Goal: Task Accomplishment & Management: Use online tool/utility

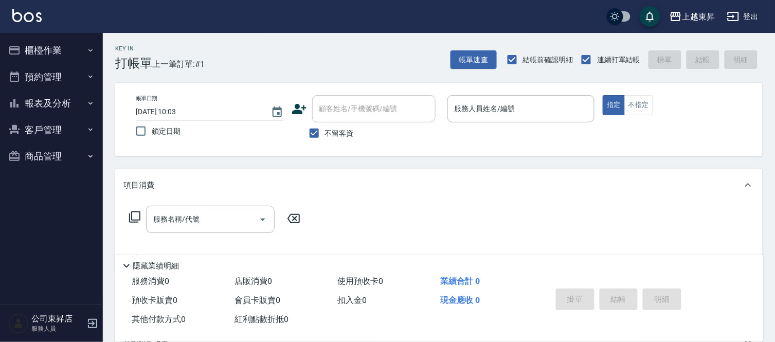
drag, startPoint x: 170, startPoint y: 369, endPoint x: 584, endPoint y: 197, distance: 448.3
click at [584, 197] on div "項目消費" at bounding box center [439, 185] width 648 height 33
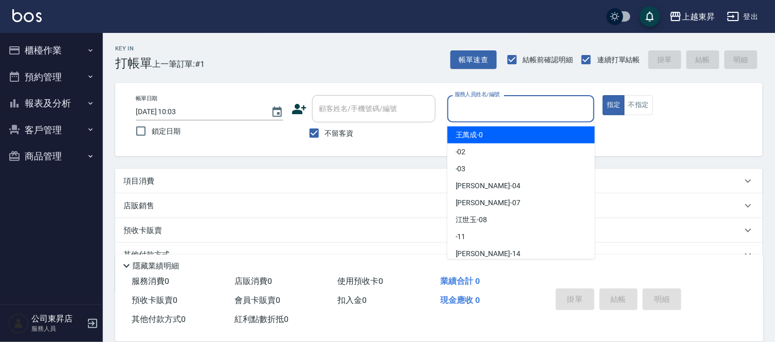
click at [480, 109] on input "服務人員姓名/編號" at bounding box center [521, 109] width 138 height 18
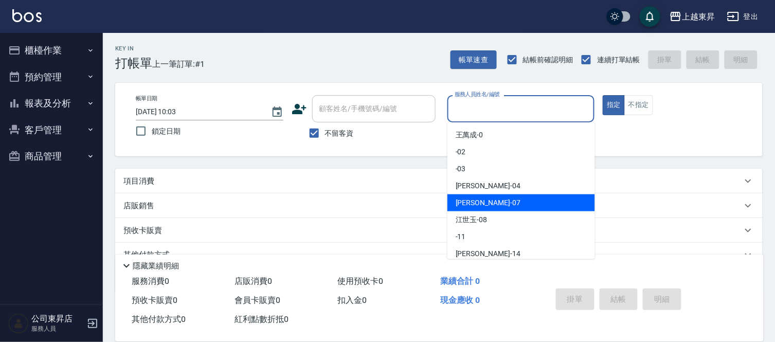
click at [496, 201] on div "榮松 -07" at bounding box center [522, 202] width 148 height 17
type input "榮松-07"
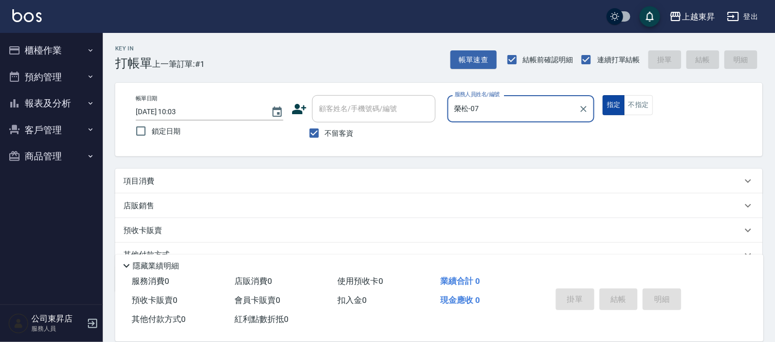
click at [614, 109] on button "指定" at bounding box center [614, 105] width 22 height 20
click at [179, 178] on div "項目消費" at bounding box center [432, 181] width 619 height 11
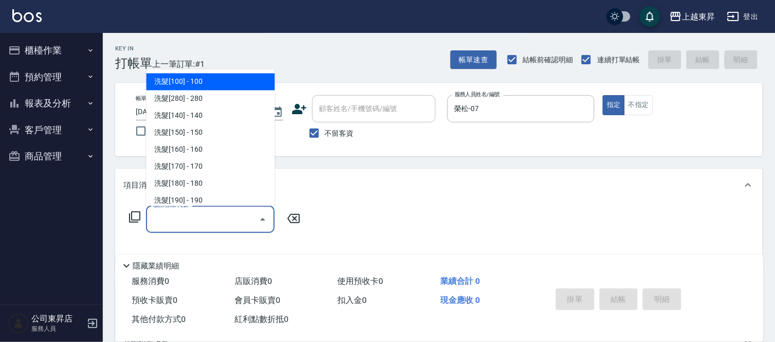
click at [176, 213] on input "服務名稱/代號" at bounding box center [203, 219] width 104 height 18
click at [229, 80] on span "洗髮[100] - 100" at bounding box center [210, 82] width 129 height 17
type input "洗髮[100](201)"
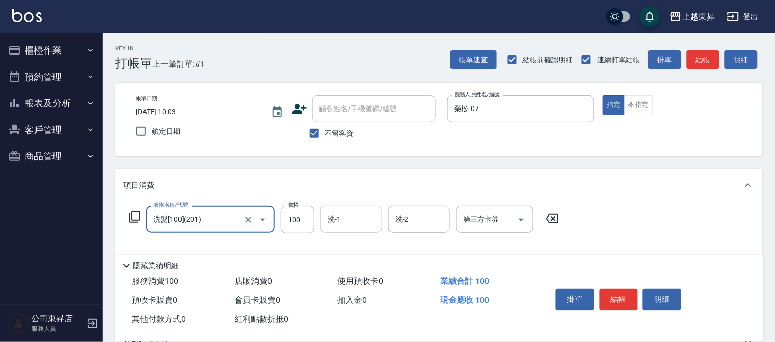
click at [350, 214] on input "洗-1" at bounding box center [351, 219] width 52 height 18
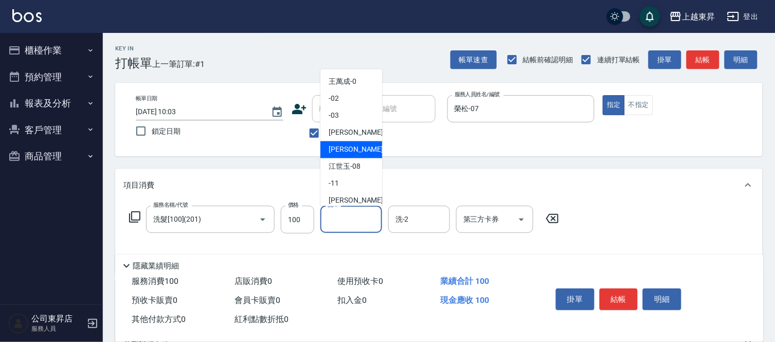
click at [340, 151] on span "榮松 -07" at bounding box center [361, 150] width 65 height 11
type input "榮松-07"
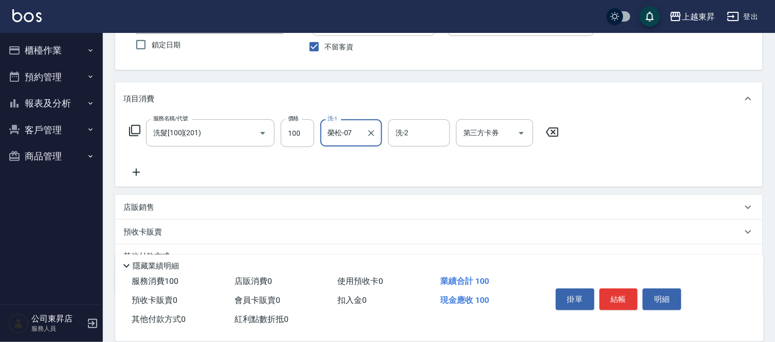
scroll to position [114, 0]
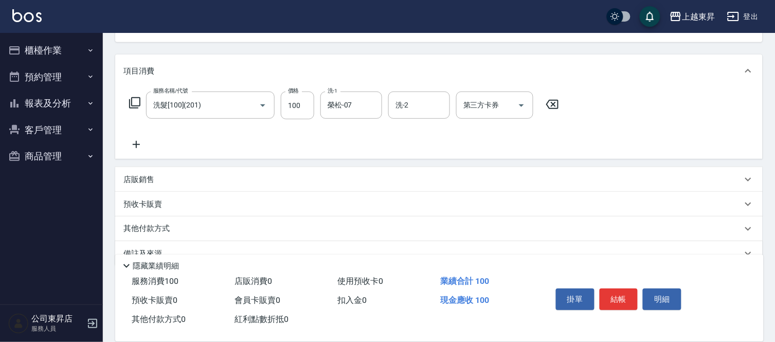
click at [134, 144] on icon at bounding box center [136, 144] width 7 height 7
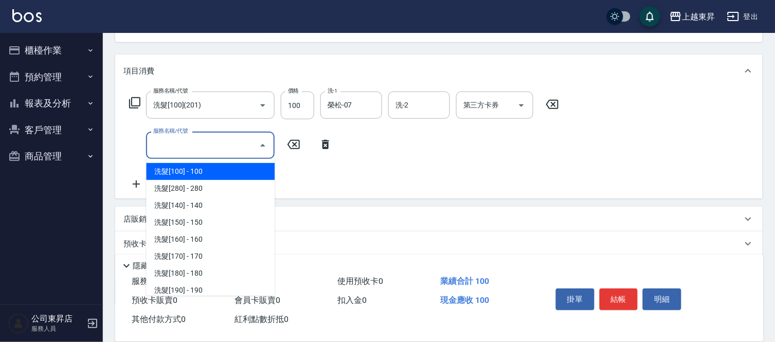
click at [162, 144] on input "服務名稱/代號" at bounding box center [203, 145] width 104 height 18
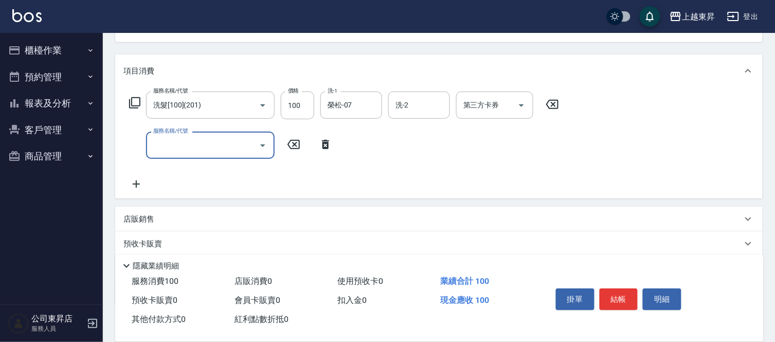
click at [162, 143] on input "服務名稱/代號" at bounding box center [203, 145] width 104 height 18
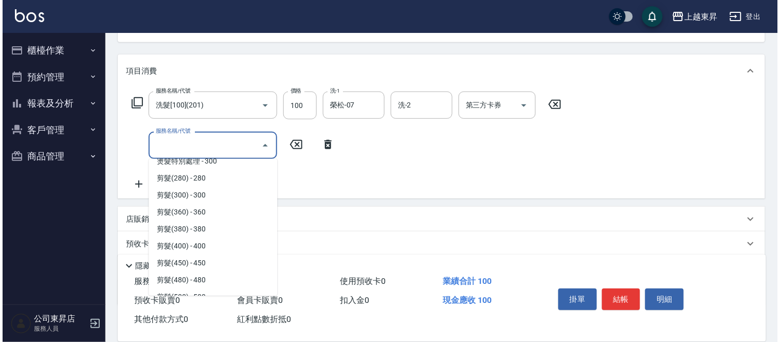
scroll to position [743, 0]
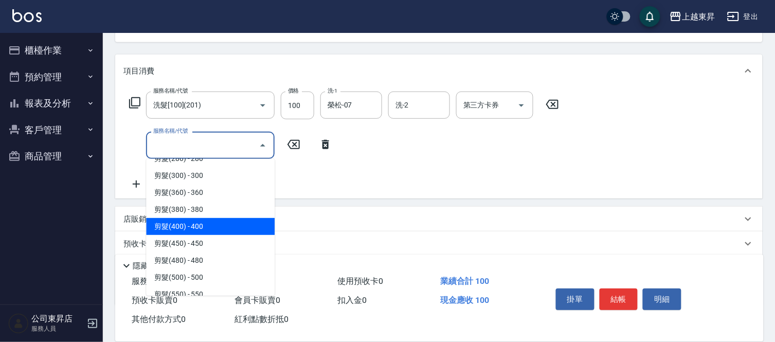
click at [196, 222] on span "剪髮(400) - 400" at bounding box center [210, 226] width 129 height 17
type input "剪髮(400)(405)"
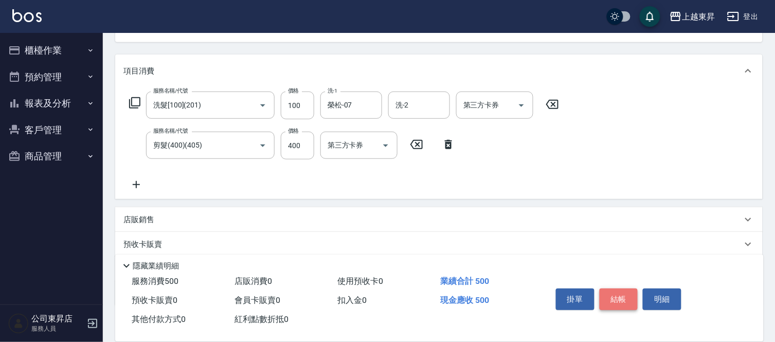
click at [624, 293] on button "結帳" at bounding box center [619, 300] width 39 height 22
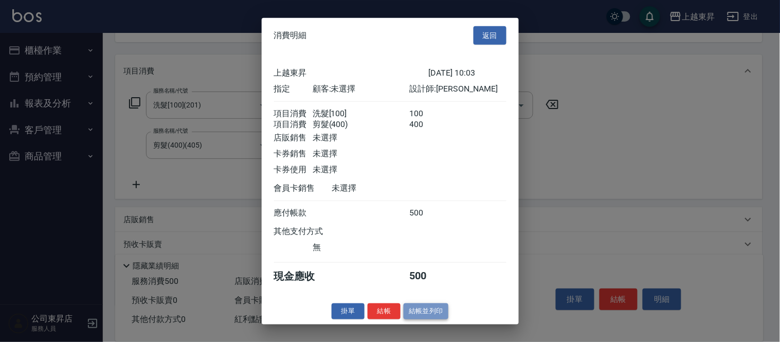
click at [435, 319] on button "結帳並列印" at bounding box center [426, 312] width 45 height 16
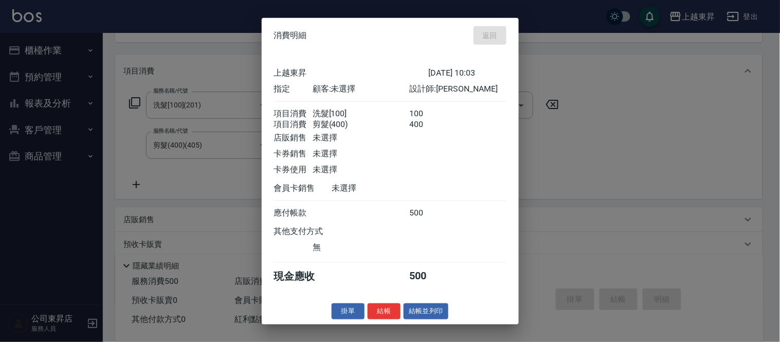
type input "[DATE] 10:48"
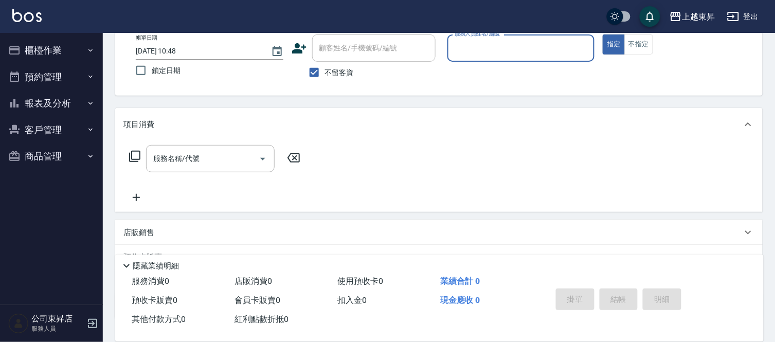
scroll to position [0, 0]
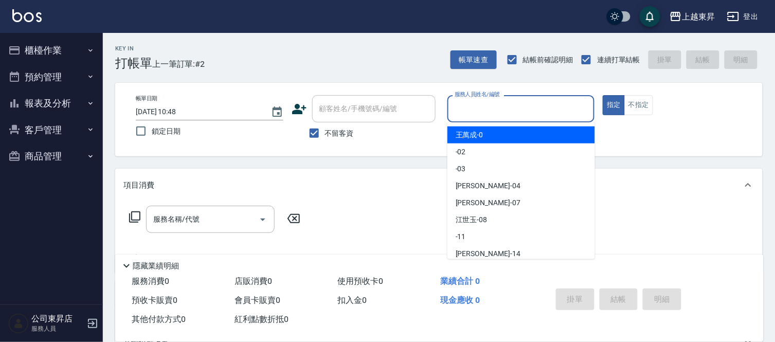
click at [501, 106] on input "服務人員姓名/編號" at bounding box center [521, 109] width 138 height 18
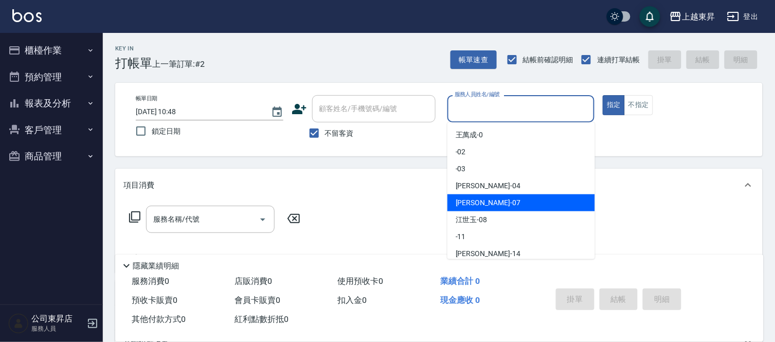
click at [476, 202] on span "榮松 -07" at bounding box center [488, 203] width 65 height 11
type input "榮松-07"
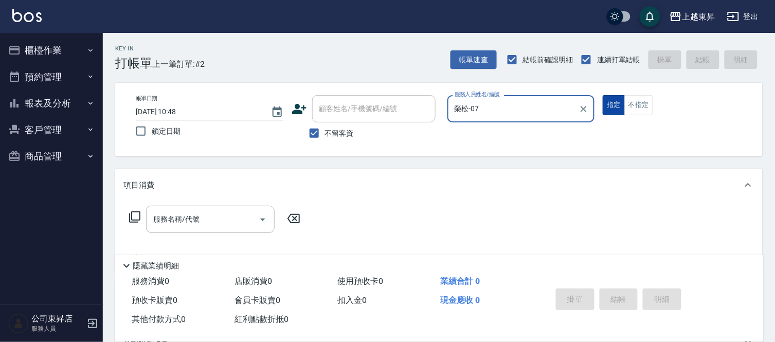
click at [618, 110] on button "指定" at bounding box center [614, 105] width 22 height 20
click at [188, 217] on input "服務名稱/代號" at bounding box center [203, 219] width 104 height 18
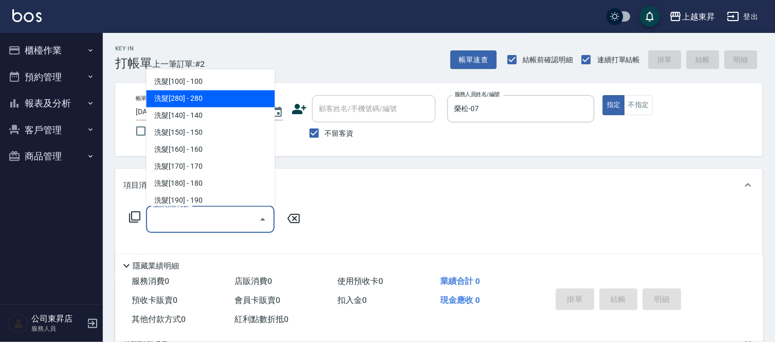
click at [201, 99] on span "洗髮[280] - 280" at bounding box center [210, 99] width 129 height 17
type input "洗髮[280](202)"
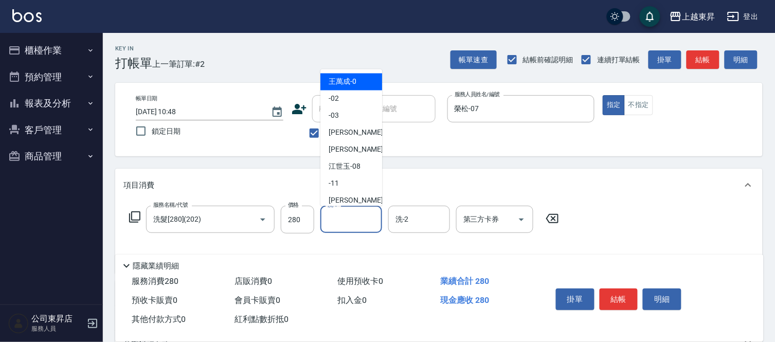
click at [348, 221] on input "洗-1" at bounding box center [351, 219] width 52 height 18
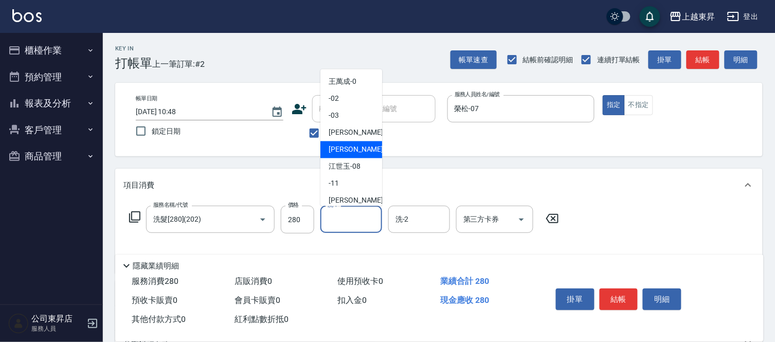
click at [338, 147] on span "榮松 -07" at bounding box center [361, 150] width 65 height 11
type input "榮松-07"
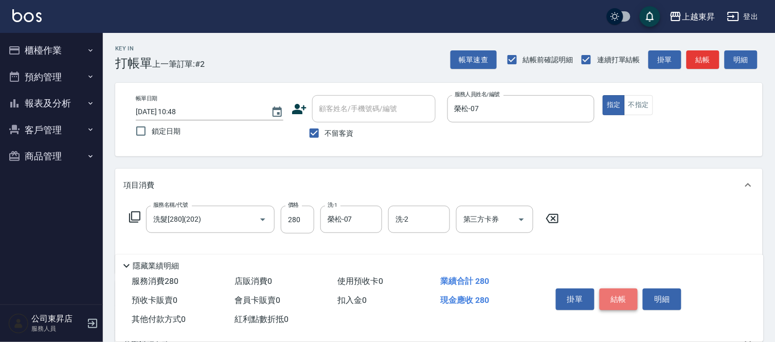
click at [615, 291] on button "結帳" at bounding box center [619, 300] width 39 height 22
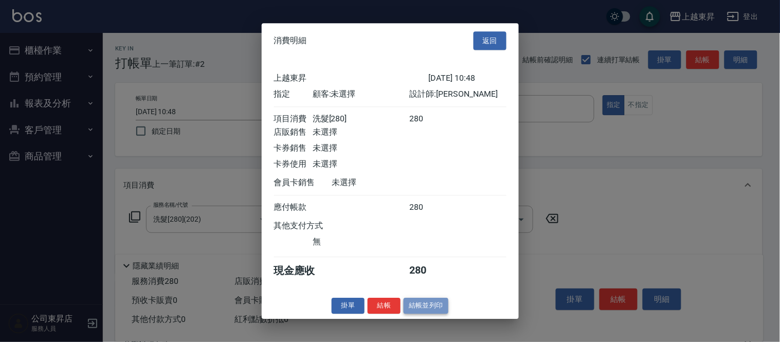
click at [429, 314] on button "結帳並列印" at bounding box center [426, 306] width 45 height 16
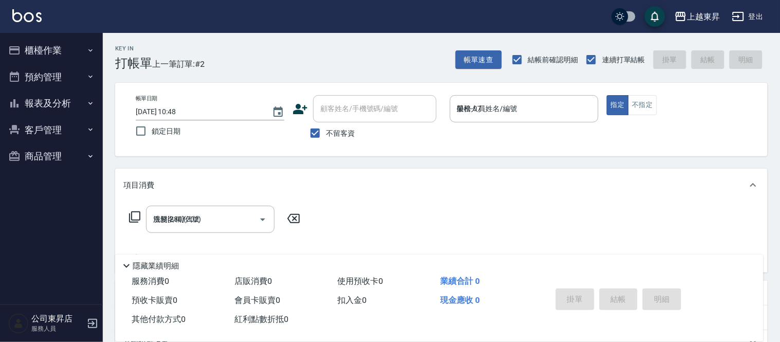
type input "[DATE] 10:49"
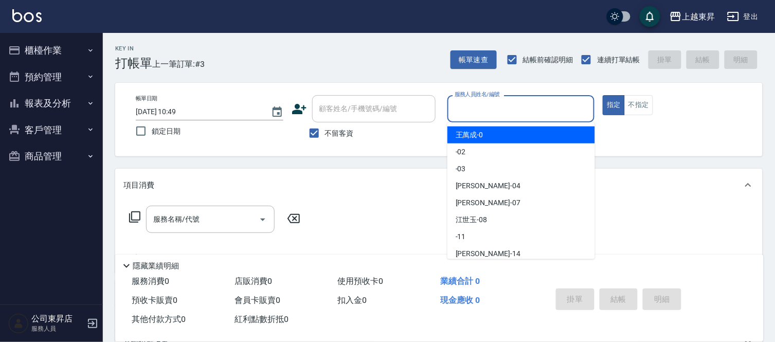
click at [483, 101] on input "服務人員姓名/編號" at bounding box center [521, 109] width 138 height 18
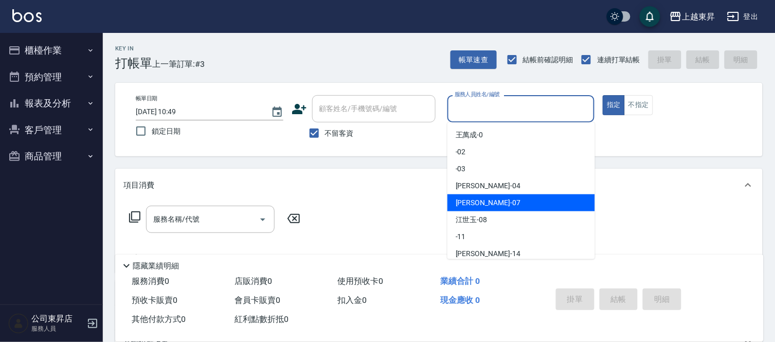
click at [485, 199] on div "榮松 -07" at bounding box center [522, 202] width 148 height 17
type input "榮松-07"
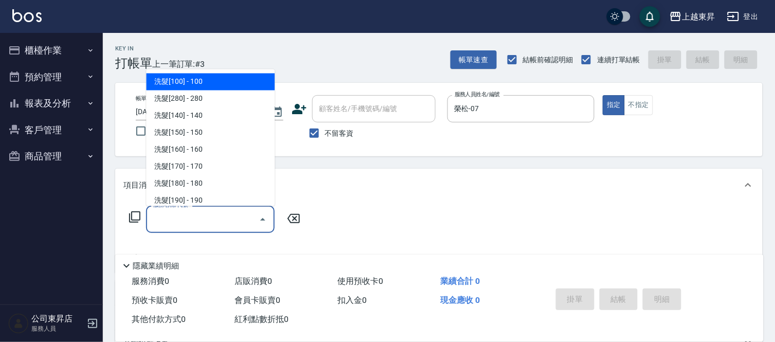
click at [178, 218] on input "服務名稱/代號" at bounding box center [203, 219] width 104 height 18
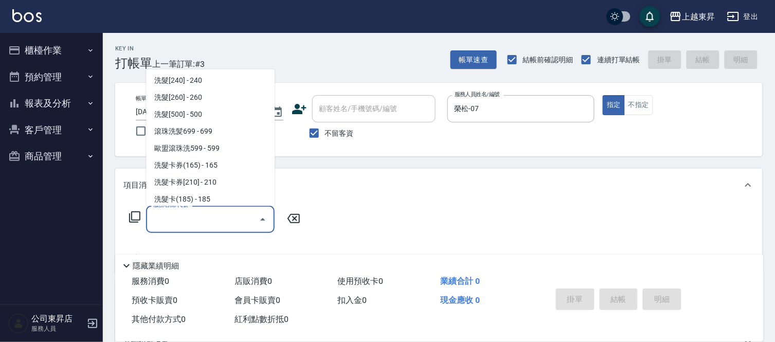
scroll to position [228, 0]
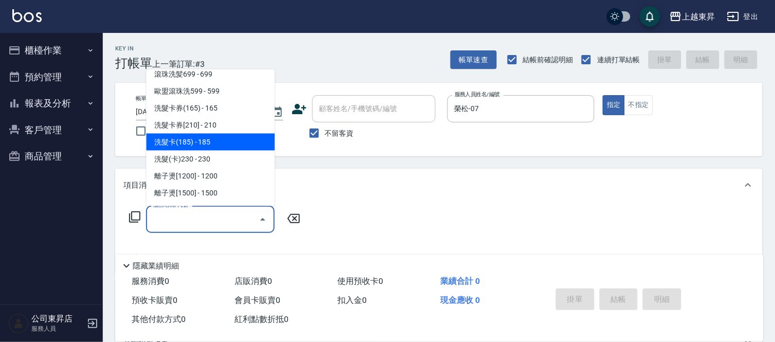
click at [217, 139] on span "洗髮卡(185) - 185" at bounding box center [210, 142] width 129 height 17
type input "洗髮卡(185)(223)"
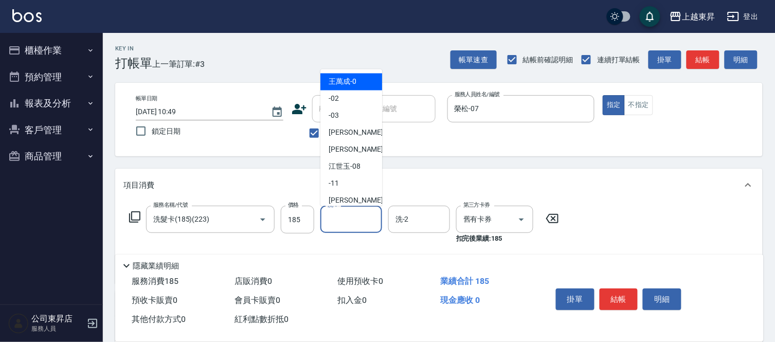
click at [337, 212] on input "洗-1" at bounding box center [351, 219] width 52 height 18
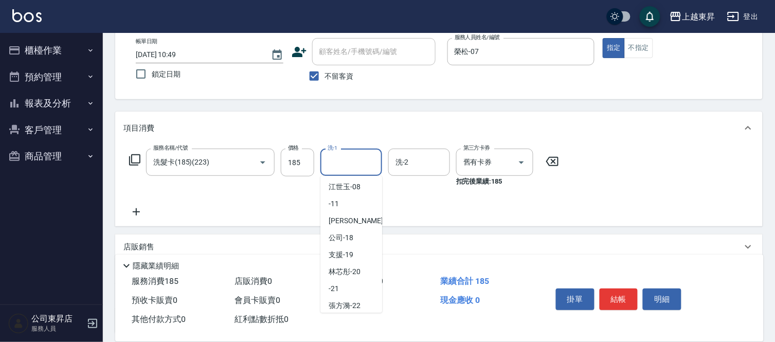
scroll to position [114, 0]
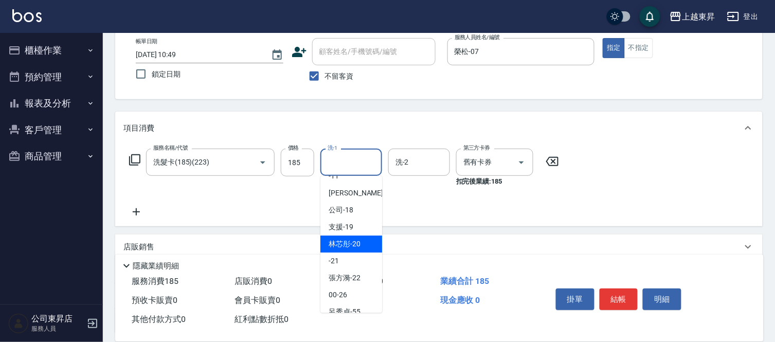
click at [350, 242] on span "林芯彤 -20" at bounding box center [345, 244] width 32 height 11
type input "林芯彤-20"
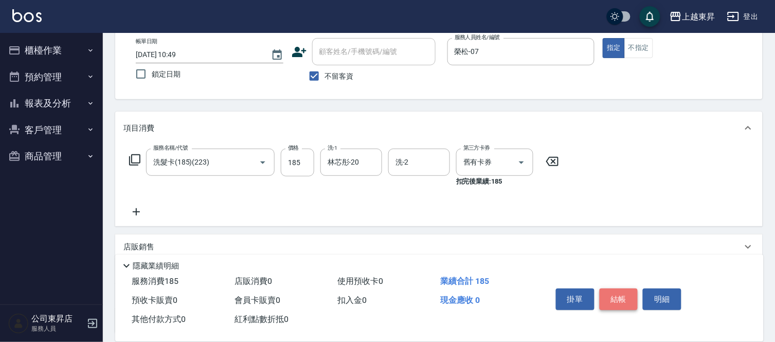
click at [623, 292] on button "結帳" at bounding box center [619, 300] width 39 height 22
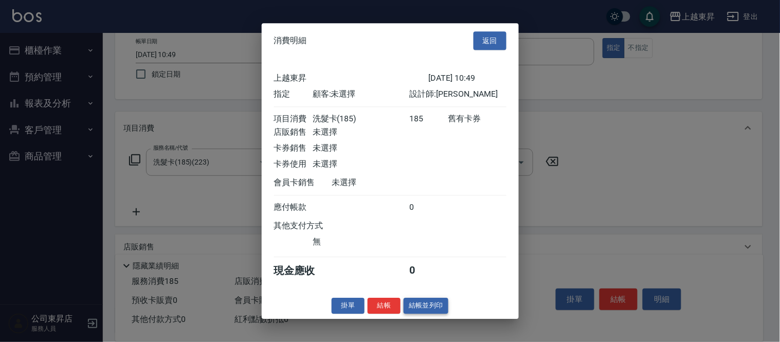
click at [431, 313] on button "結帳並列印" at bounding box center [426, 306] width 45 height 16
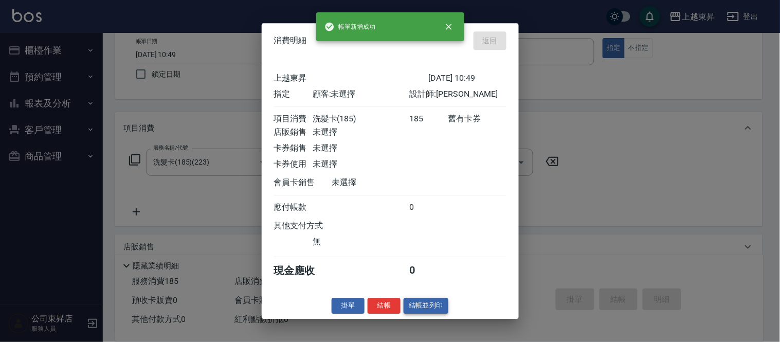
type input "[DATE] 10:50"
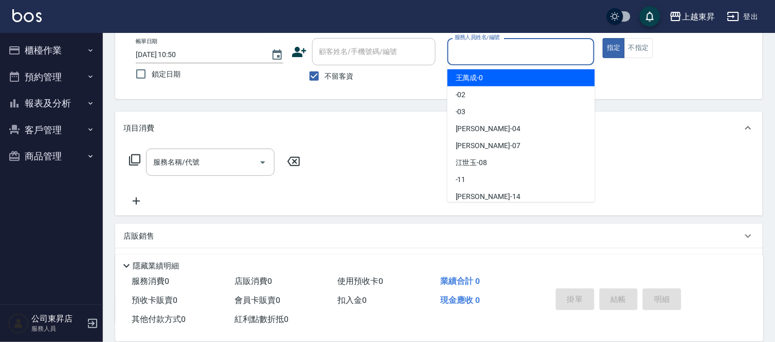
click at [486, 48] on input "服務人員姓名/編號" at bounding box center [521, 52] width 138 height 18
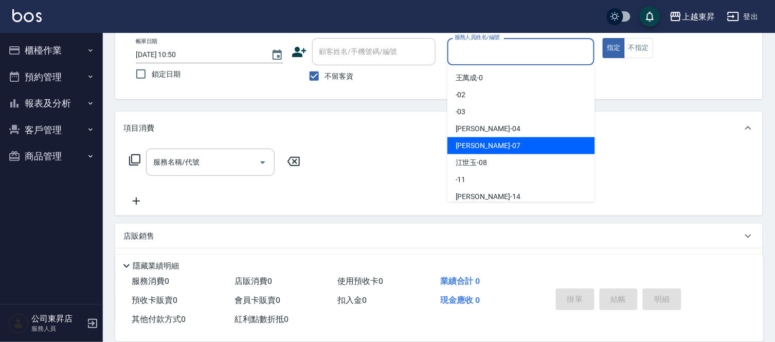
click at [476, 143] on span "榮松 -07" at bounding box center [488, 145] width 65 height 11
type input "榮松-07"
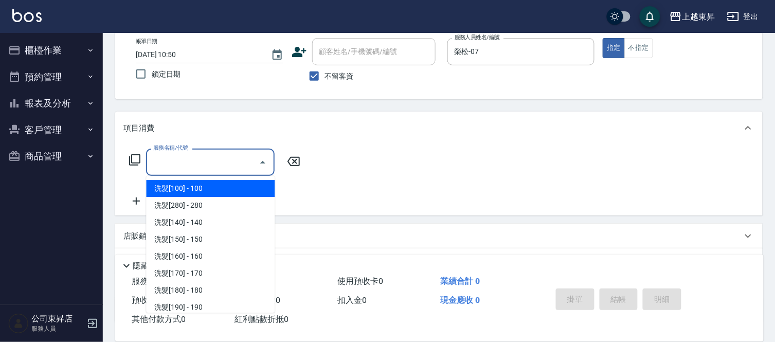
click at [231, 161] on input "服務名稱/代號" at bounding box center [203, 162] width 104 height 18
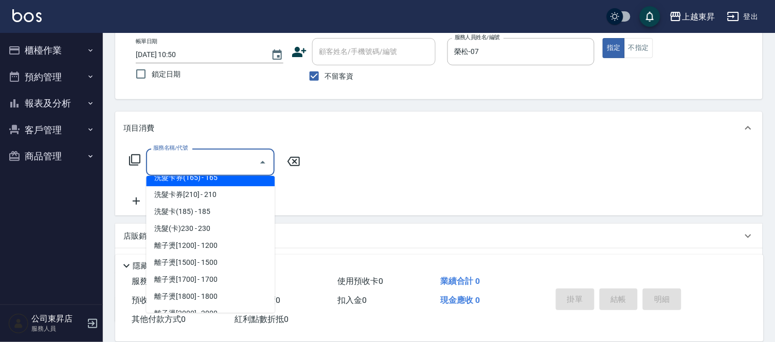
scroll to position [286, 0]
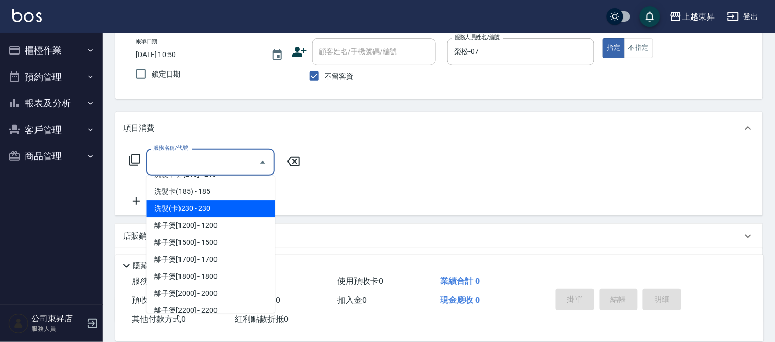
click at [222, 206] on span "洗髮(卡)230 - 230" at bounding box center [210, 208] width 129 height 17
type input "洗髮(卡)230(224)"
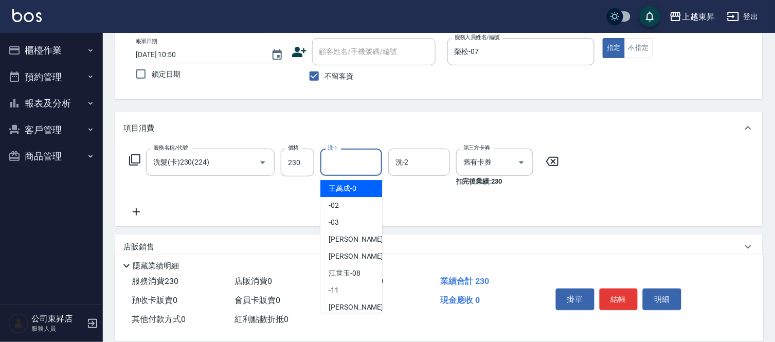
click at [345, 163] on input "洗-1" at bounding box center [351, 162] width 52 height 18
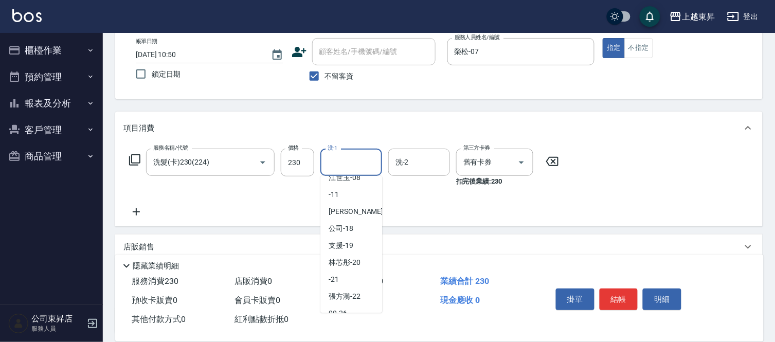
scroll to position [114, 0]
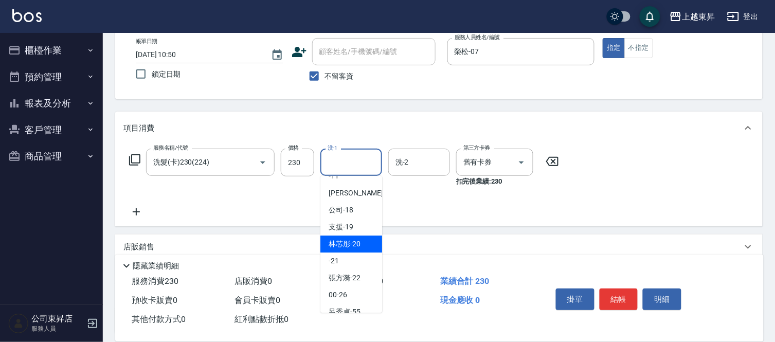
click at [345, 239] on span "林芯彤 -20" at bounding box center [345, 244] width 32 height 11
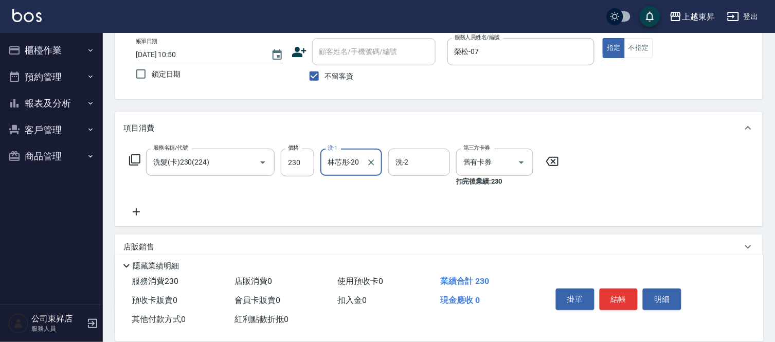
type input "林芯彤-20"
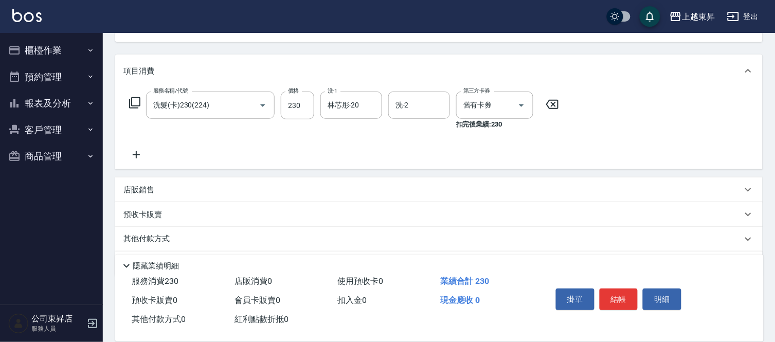
click at [139, 153] on icon at bounding box center [136, 155] width 26 height 12
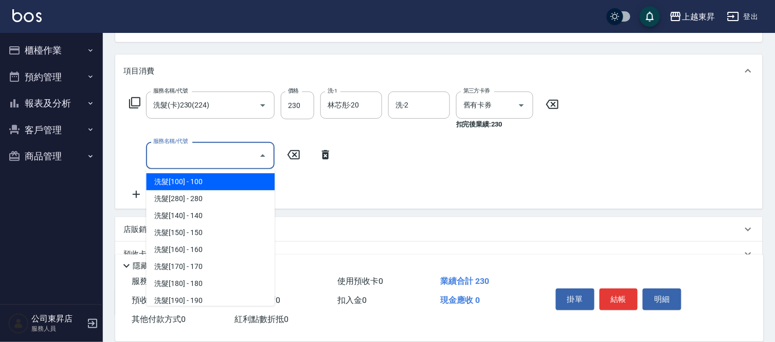
click at [163, 151] on input "服務名稱/代號" at bounding box center [203, 156] width 104 height 18
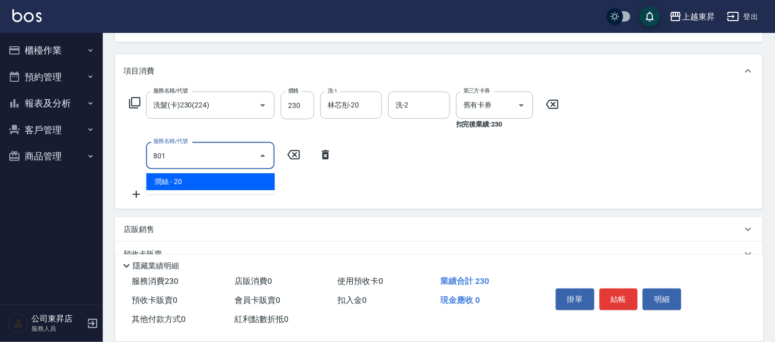
click at [232, 184] on span "潤絲 - 20" at bounding box center [210, 181] width 129 height 17
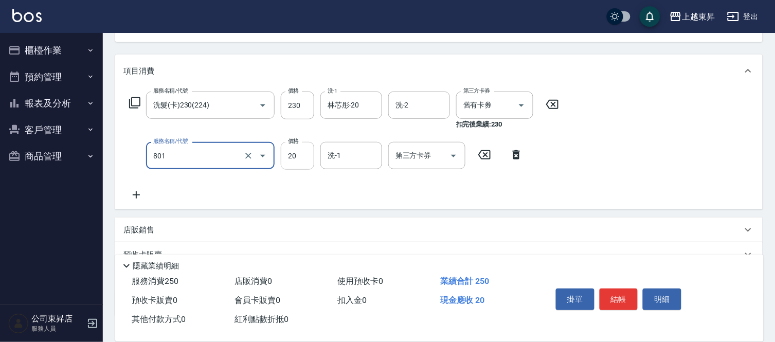
type input "潤絲(801)"
drag, startPoint x: 294, startPoint y: 154, endPoint x: 289, endPoint y: 152, distance: 5.8
click at [292, 153] on input "20" at bounding box center [297, 156] width 33 height 28
click at [289, 152] on input "20" at bounding box center [297, 156] width 33 height 28
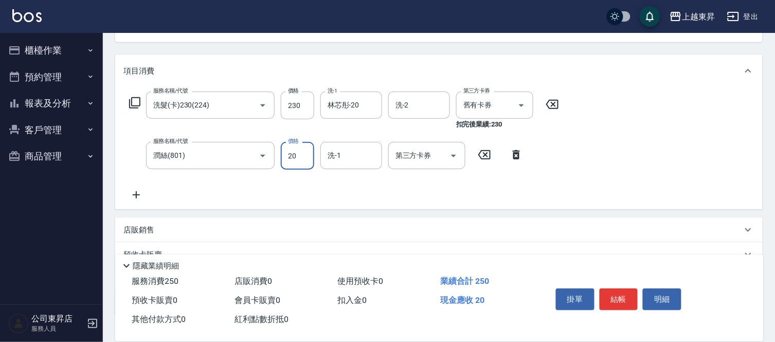
click at [289, 152] on input "20" at bounding box center [297, 156] width 33 height 28
type input "30"
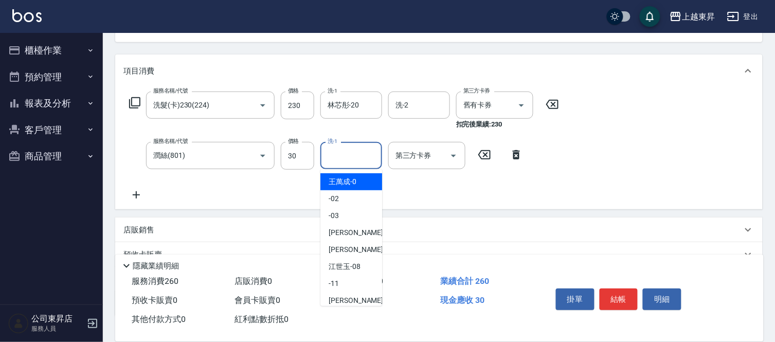
click at [343, 153] on input "洗-1" at bounding box center [351, 156] width 52 height 18
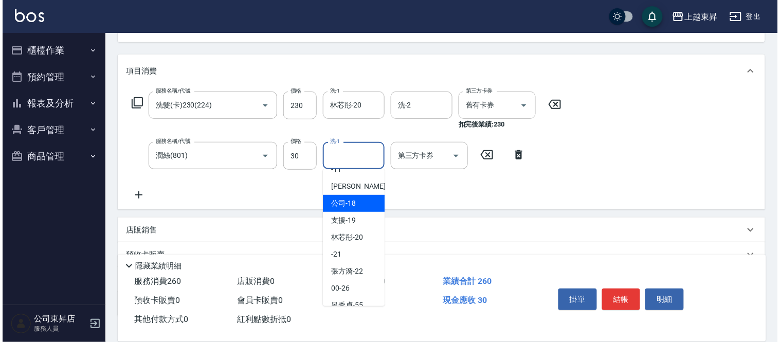
scroll to position [159, 0]
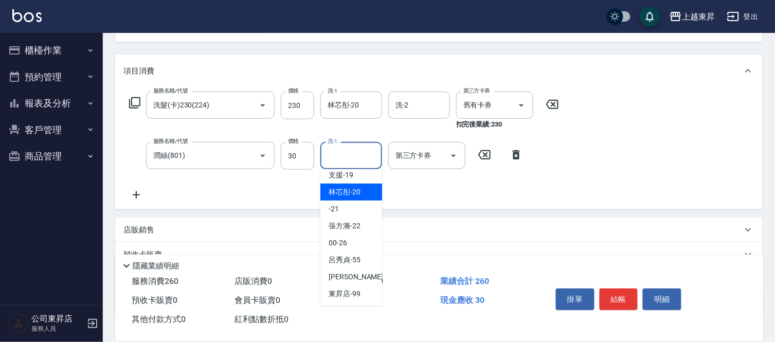
drag, startPoint x: 343, startPoint y: 190, endPoint x: 439, endPoint y: 273, distance: 126.5
click at [343, 191] on span "林芯彤 -20" at bounding box center [345, 192] width 32 height 11
type input "林芯彤-20"
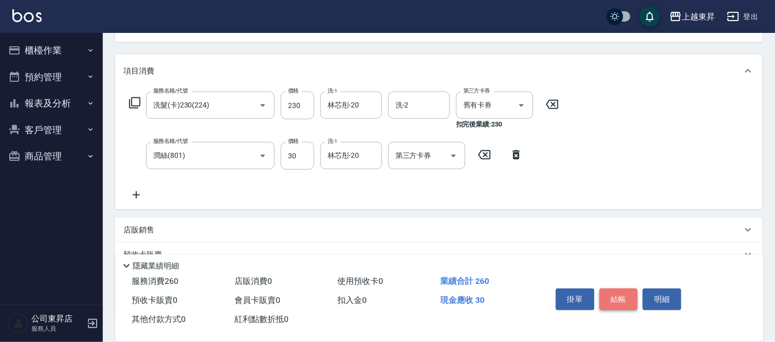
click at [620, 295] on button "結帳" at bounding box center [619, 300] width 39 height 22
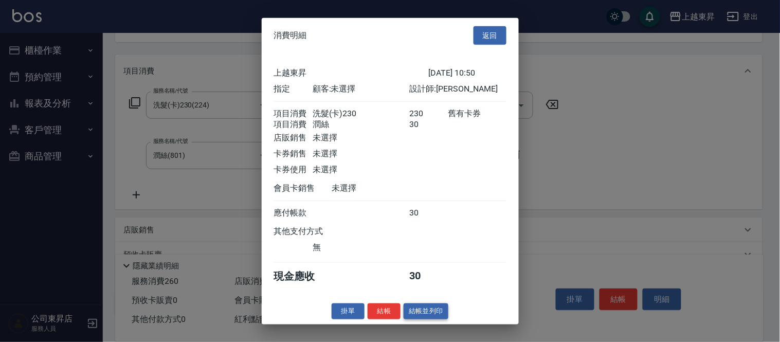
click at [427, 319] on button "結帳並列印" at bounding box center [426, 312] width 45 height 16
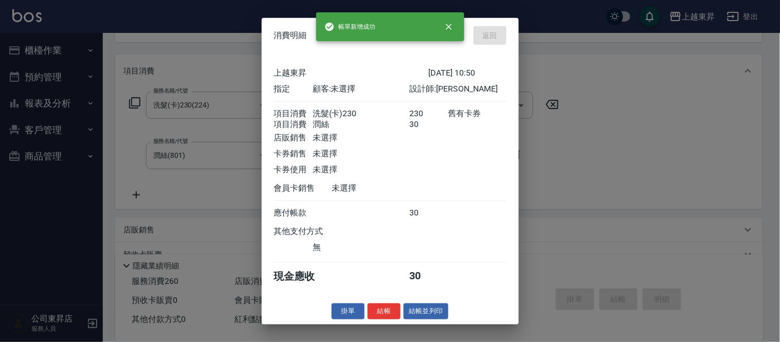
type input "[DATE] 10:51"
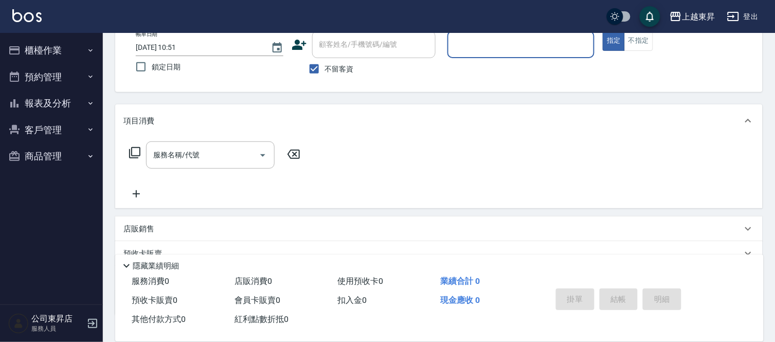
scroll to position [0, 0]
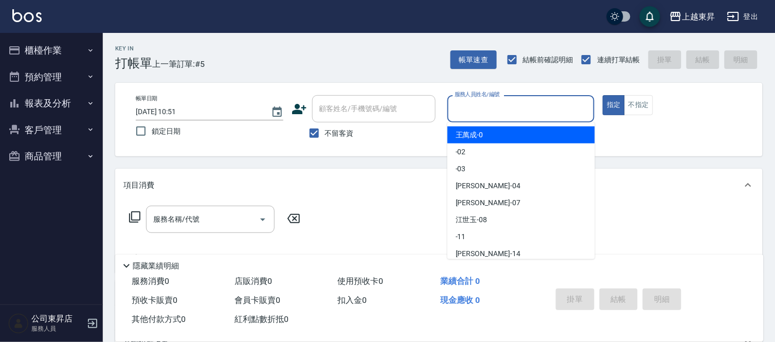
click at [477, 103] on input "服務人員姓名/編號" at bounding box center [521, 109] width 138 height 18
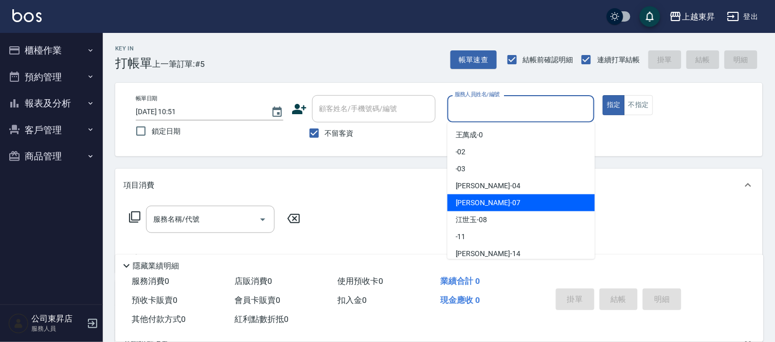
click at [467, 201] on span "榮松 -07" at bounding box center [488, 203] width 65 height 11
type input "榮松-07"
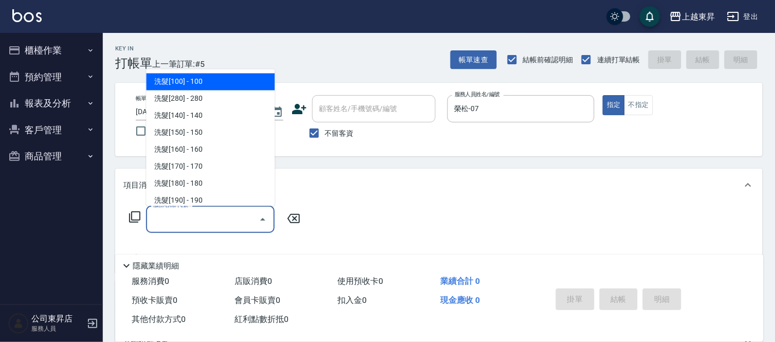
click at [197, 216] on input "服務名稱/代號" at bounding box center [203, 219] width 104 height 18
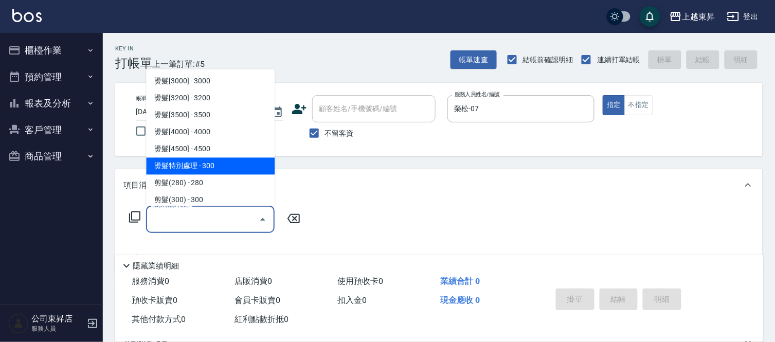
scroll to position [686, 0]
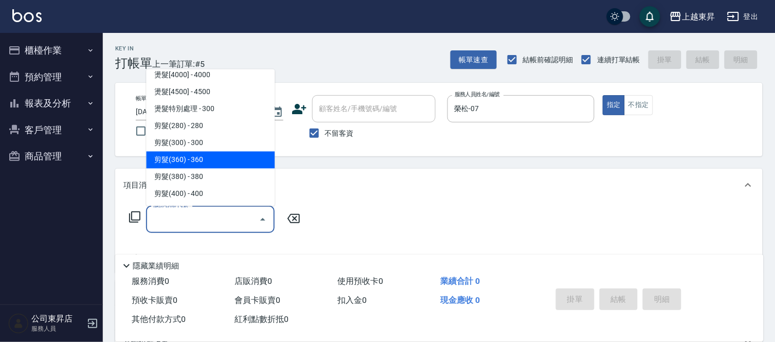
click at [212, 158] on span "剪髮(360) - 360" at bounding box center [210, 160] width 129 height 17
type input "剪髮(360)(403)"
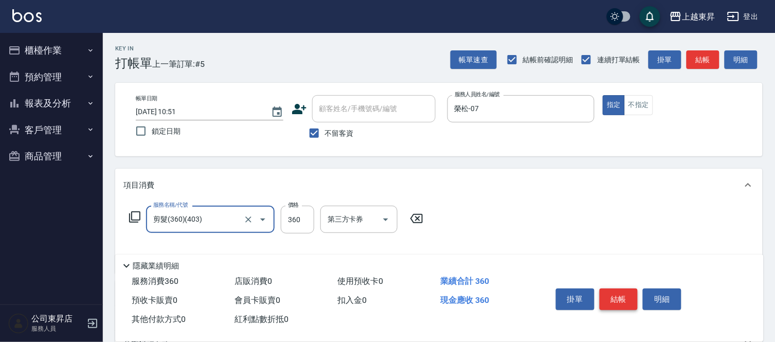
click at [625, 292] on button "結帳" at bounding box center [619, 300] width 39 height 22
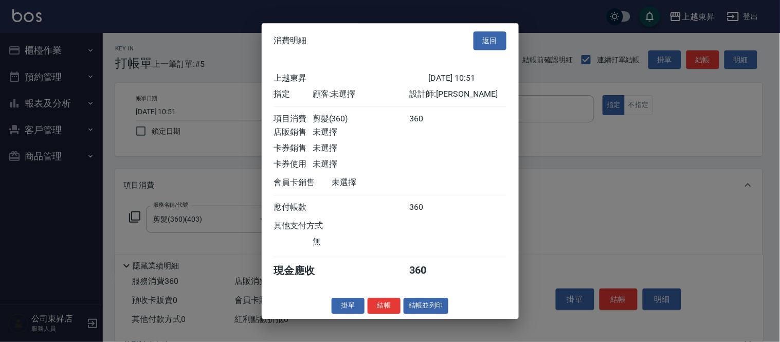
click at [436, 310] on button "結帳並列印" at bounding box center [426, 306] width 45 height 16
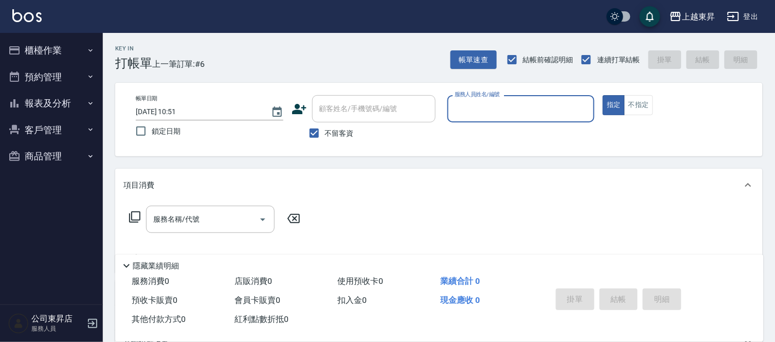
click at [475, 107] on input "服務人員姓名/編號" at bounding box center [521, 109] width 138 height 18
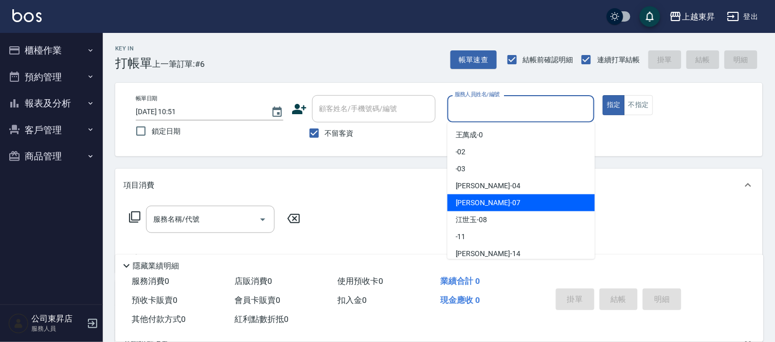
click at [478, 200] on span "榮松 -07" at bounding box center [488, 203] width 65 height 11
type input "榮松-07"
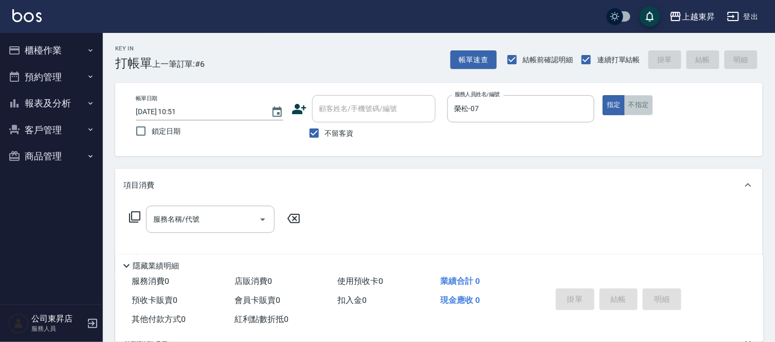
click at [636, 111] on button "不指定" at bounding box center [639, 105] width 29 height 20
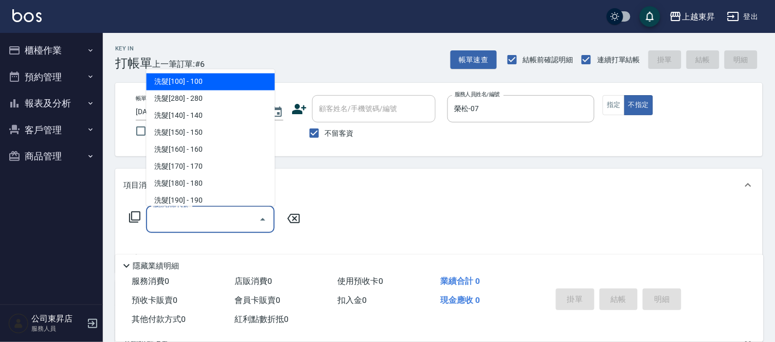
click at [218, 215] on input "服務名稱/代號" at bounding box center [203, 219] width 104 height 18
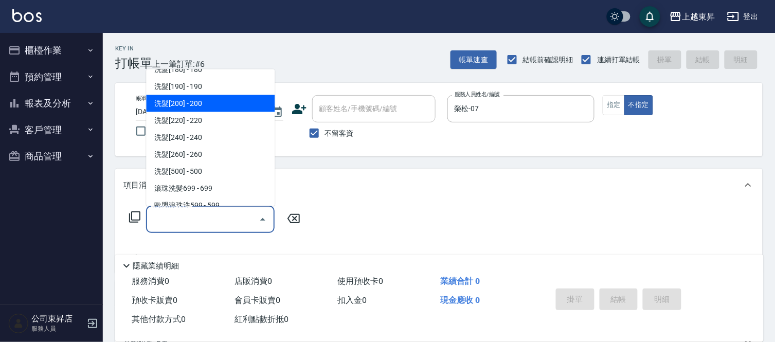
scroll to position [171, 0]
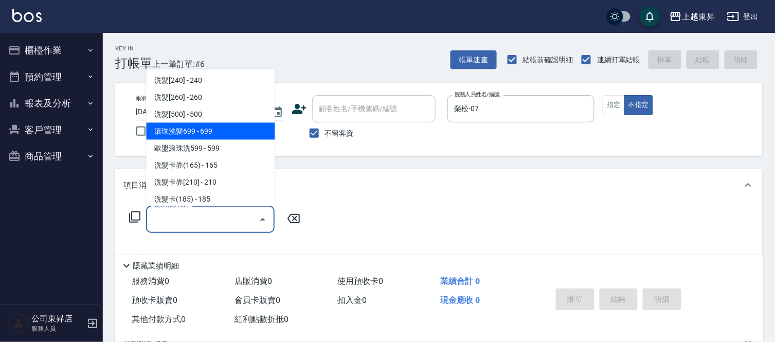
click at [207, 129] on span "滾珠洗髪699 - 699" at bounding box center [210, 131] width 129 height 17
type input "滾珠洗髪699(214)"
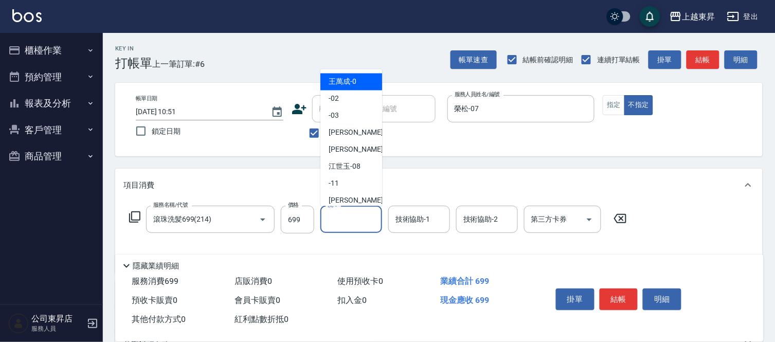
click at [348, 216] on input "洗-1" at bounding box center [351, 219] width 52 height 18
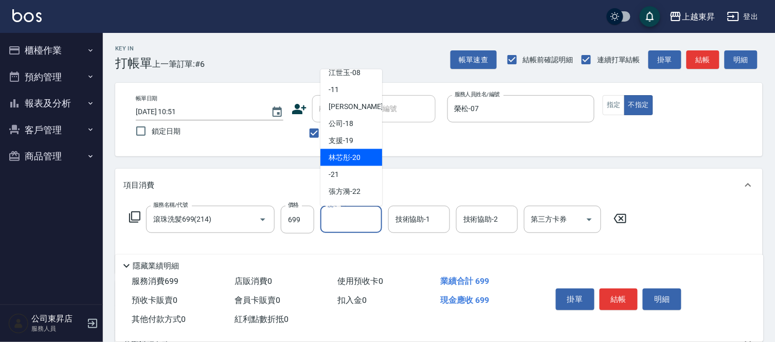
scroll to position [114, 0]
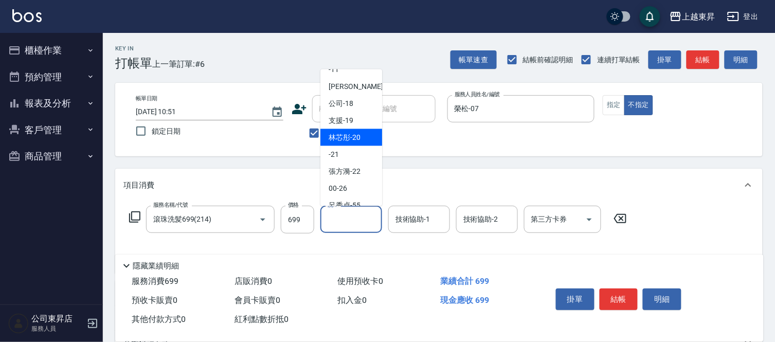
drag, startPoint x: 340, startPoint y: 134, endPoint x: 420, endPoint y: 199, distance: 103.6
click at [341, 136] on span "林芯彤 -20" at bounding box center [345, 137] width 32 height 11
type input "林芯彤-20"
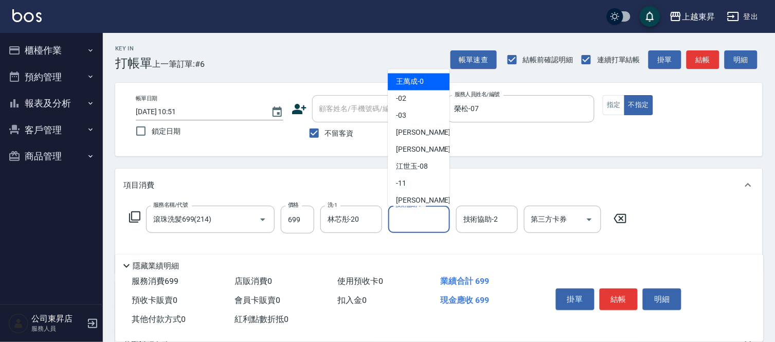
click at [412, 219] on input "技術協助-1" at bounding box center [419, 219] width 52 height 18
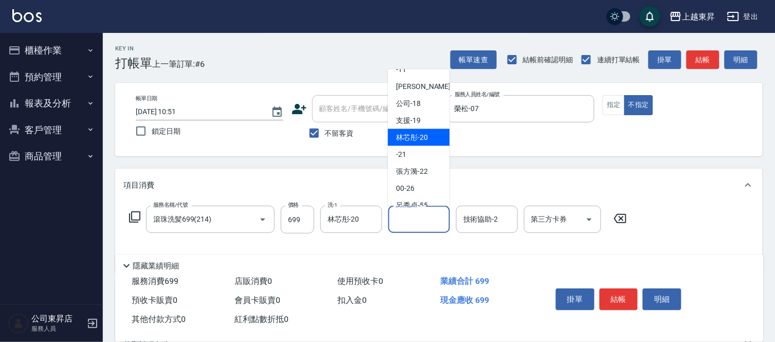
click at [416, 137] on span "林芯彤 -20" at bounding box center [412, 137] width 32 height 11
type input "林芯彤-20"
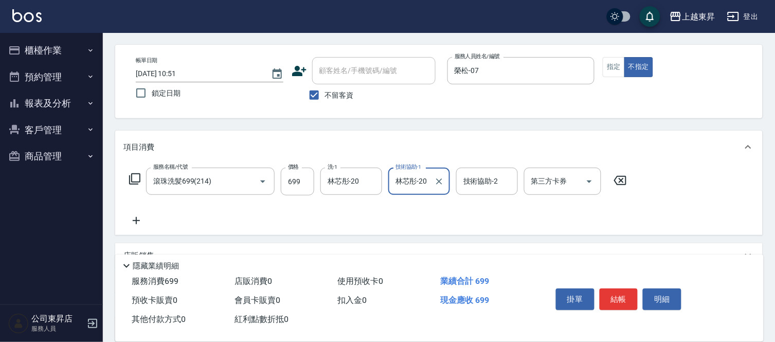
scroll to position [57, 0]
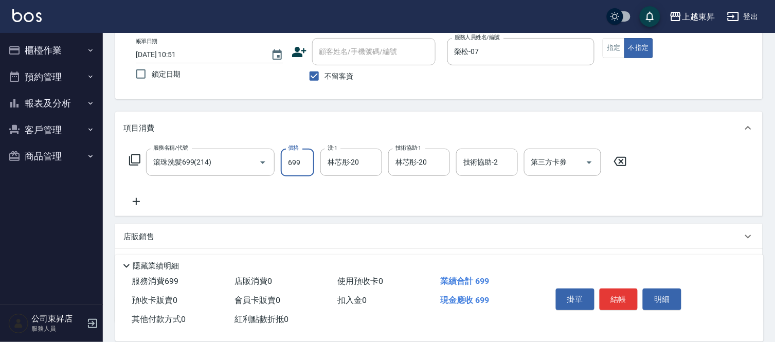
click at [289, 164] on input "699" at bounding box center [297, 163] width 33 height 28
type input "700"
click at [134, 201] on icon at bounding box center [136, 201] width 26 height 12
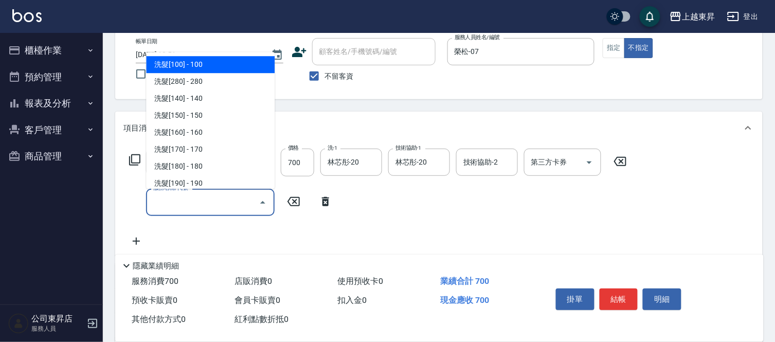
drag, startPoint x: 166, startPoint y: 204, endPoint x: 176, endPoint y: 206, distance: 10.6
click at [176, 206] on input "服務名稱/代號" at bounding box center [203, 202] width 104 height 18
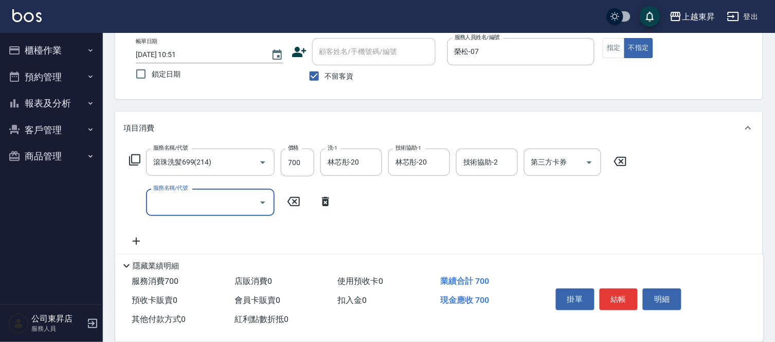
click at [165, 199] on input "服務名稱/代號" at bounding box center [203, 202] width 104 height 18
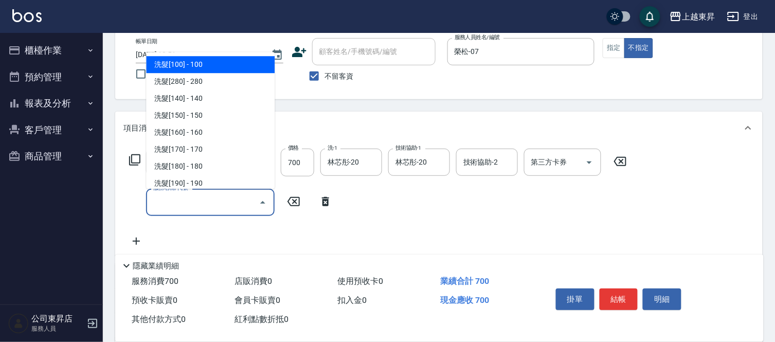
click at [163, 198] on input "服務名稱/代號" at bounding box center [203, 202] width 104 height 18
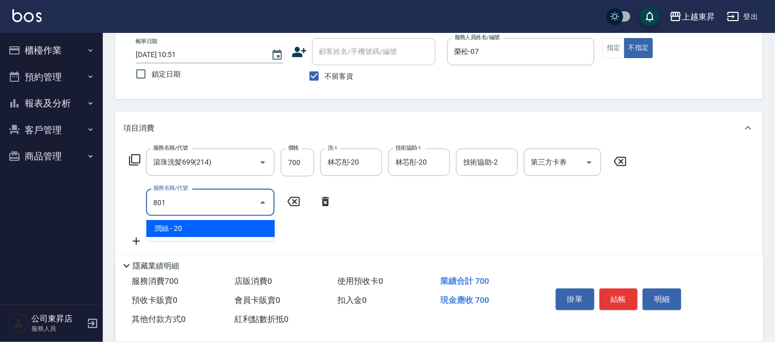
click at [225, 230] on span "潤絲 - 20" at bounding box center [210, 228] width 129 height 17
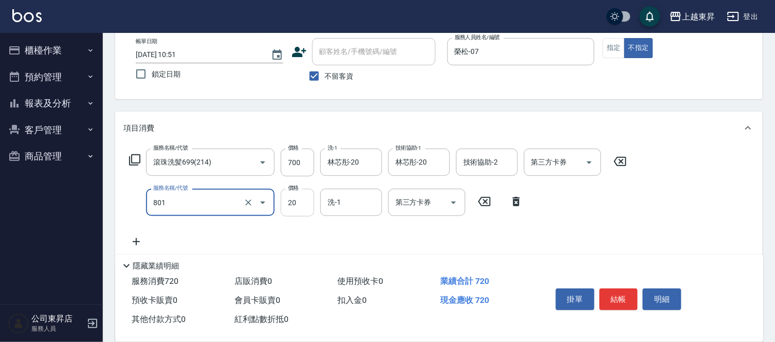
type input "潤絲(801)"
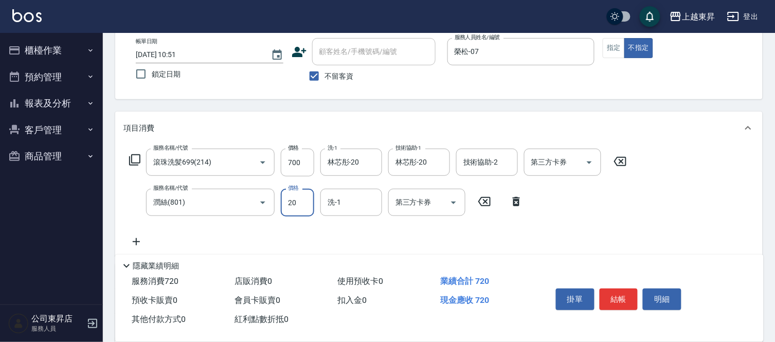
click at [289, 200] on input "20" at bounding box center [297, 203] width 33 height 28
click at [290, 201] on input "20" at bounding box center [297, 203] width 33 height 28
click at [301, 202] on input "3020" at bounding box center [297, 203] width 33 height 28
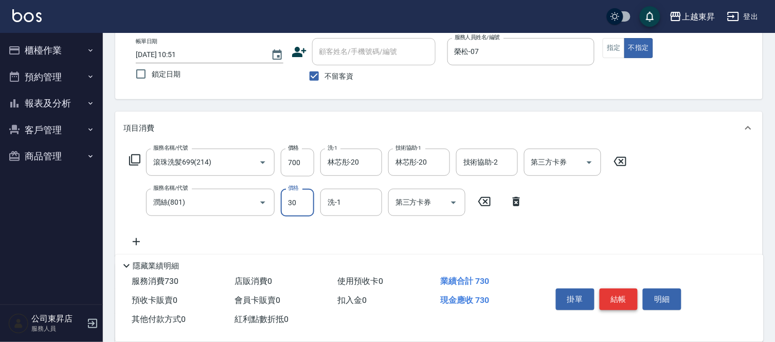
type input "30"
click at [625, 294] on button "結帳" at bounding box center [619, 300] width 39 height 22
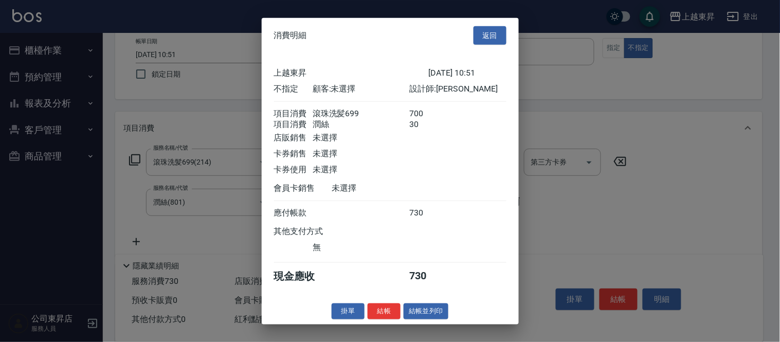
click at [419, 319] on button "結帳並列印" at bounding box center [426, 312] width 45 height 16
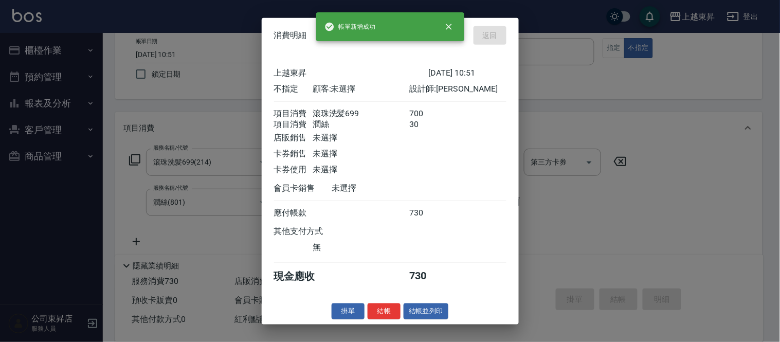
type input "[DATE] 10:52"
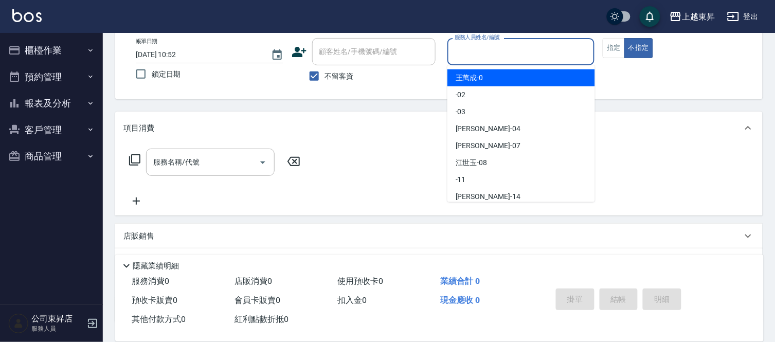
click at [480, 51] on input "服務人員姓名/編號" at bounding box center [521, 52] width 138 height 18
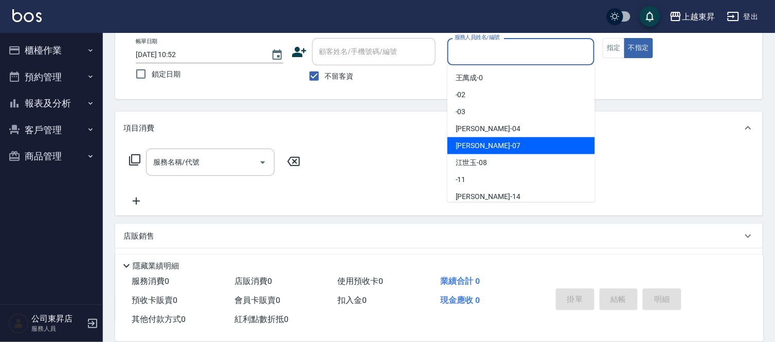
click at [475, 142] on span "榮松 -07" at bounding box center [488, 145] width 65 height 11
type input "榮松-07"
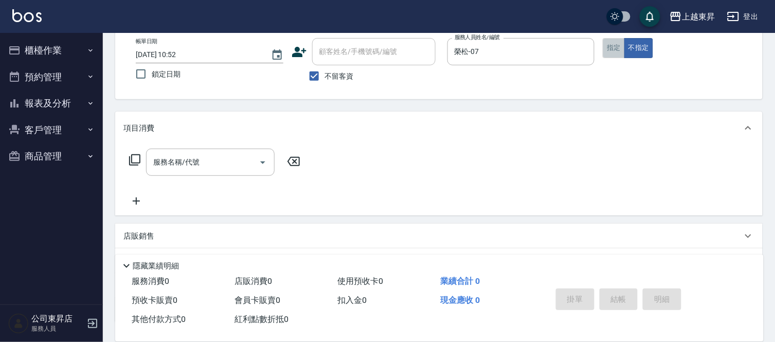
click at [613, 51] on button "指定" at bounding box center [614, 48] width 22 height 20
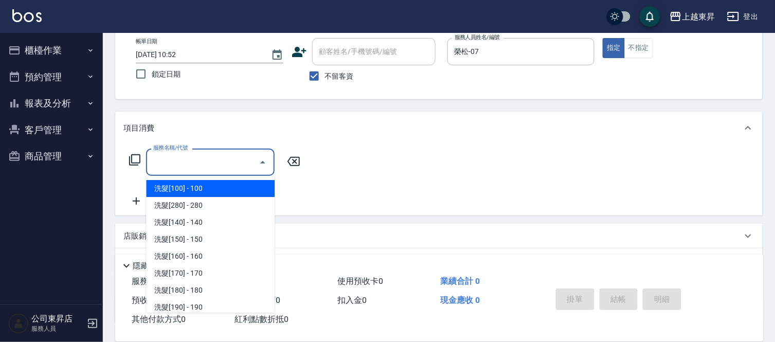
click at [194, 158] on input "服務名稱/代號" at bounding box center [203, 162] width 104 height 18
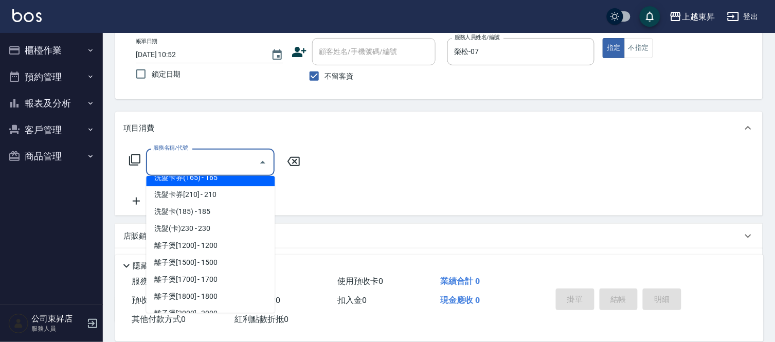
scroll to position [286, 0]
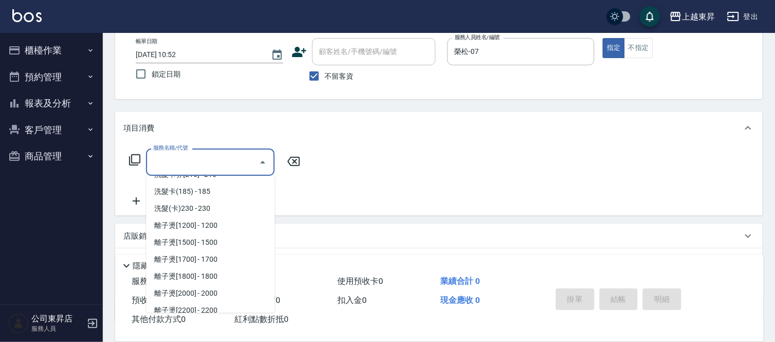
click at [218, 207] on span "洗髮(卡)230 - 230" at bounding box center [210, 208] width 129 height 17
type input "洗髮(卡)230(224)"
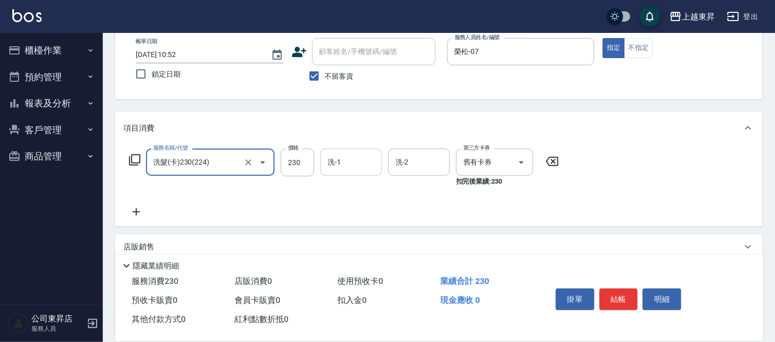
click at [341, 161] on input "洗-1" at bounding box center [351, 162] width 52 height 18
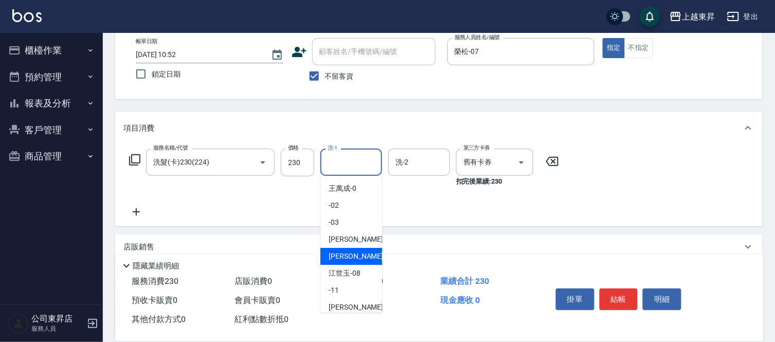
click at [343, 256] on span "榮松 -07" at bounding box center [361, 256] width 65 height 11
type input "榮松-07"
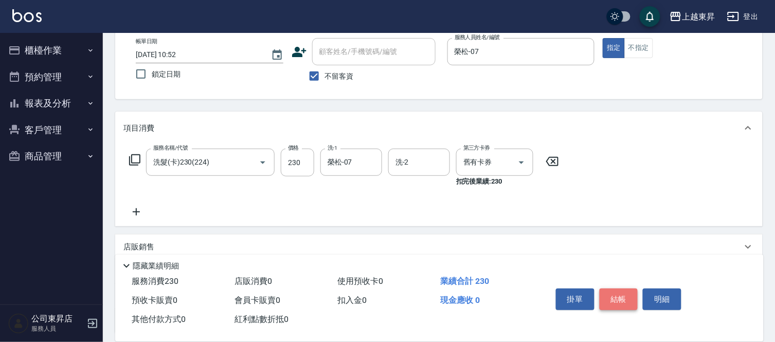
click at [620, 297] on button "結帳" at bounding box center [619, 300] width 39 height 22
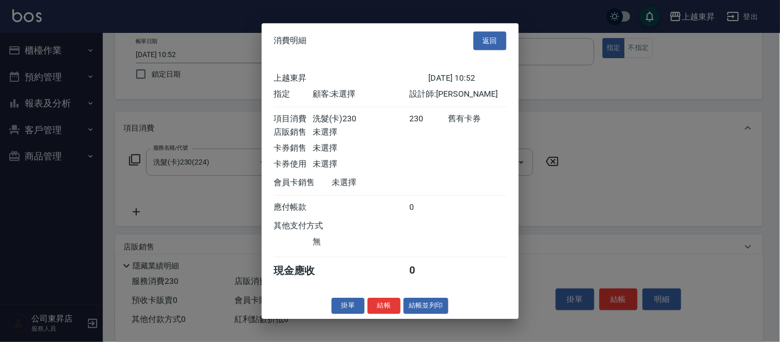
click at [423, 309] on button "結帳並列印" at bounding box center [426, 306] width 45 height 16
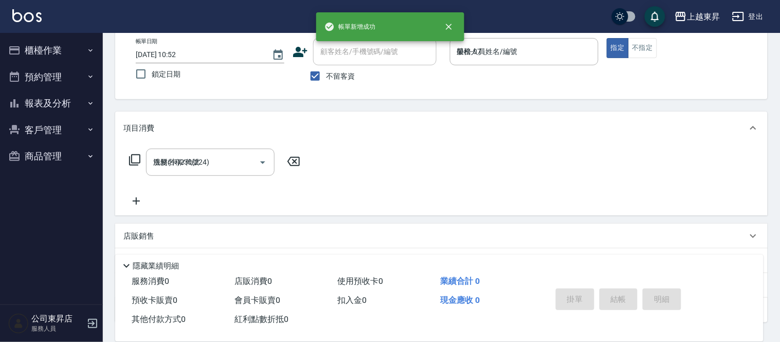
type input "[DATE] 10:53"
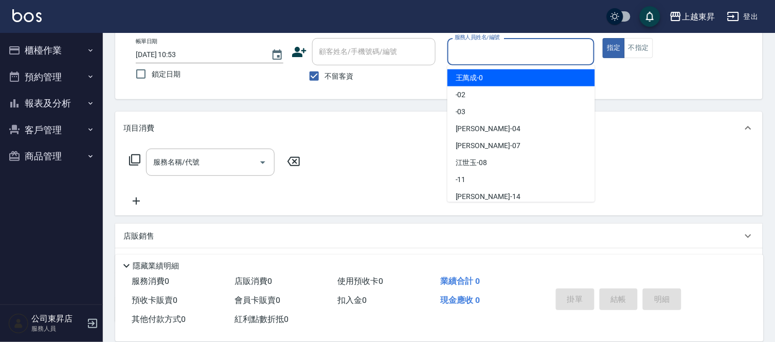
click at [476, 52] on input "服務人員姓名/編號" at bounding box center [521, 52] width 138 height 18
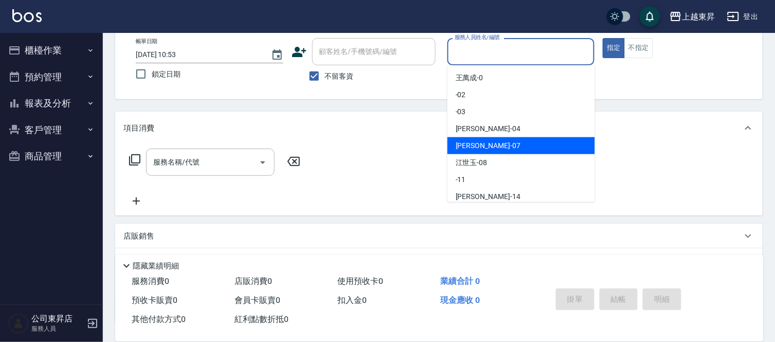
click at [481, 147] on div "榮松 -07" at bounding box center [522, 145] width 148 height 17
type input "榮松-07"
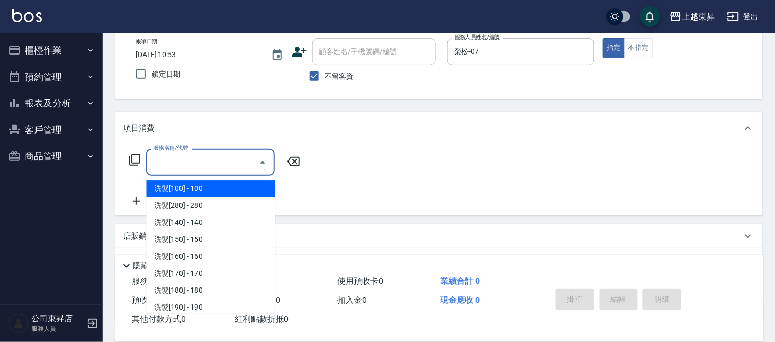
click at [193, 161] on input "服務名稱/代號" at bounding box center [203, 162] width 104 height 18
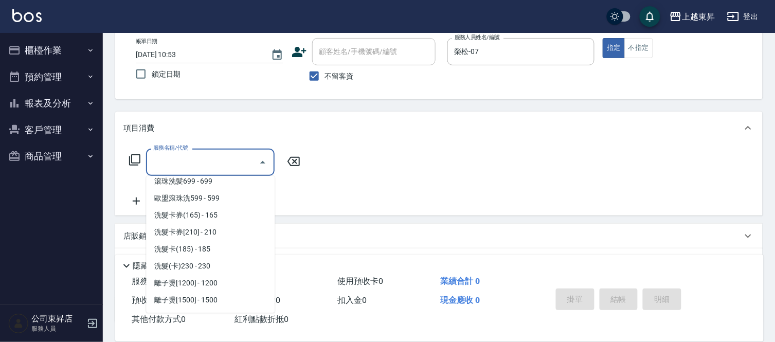
scroll to position [228, 0]
drag, startPoint x: 225, startPoint y: 226, endPoint x: 249, endPoint y: 229, distance: 24.8
click at [224, 226] on span "洗髮卡券[210] - 210" at bounding box center [210, 231] width 129 height 17
type input "洗髮卡券[210](222)"
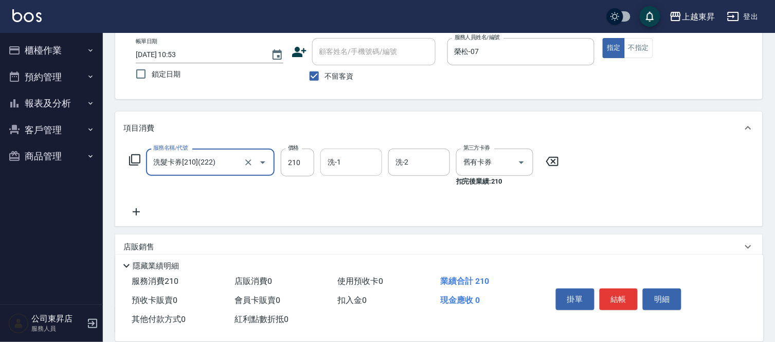
click at [344, 162] on input "洗-1" at bounding box center [351, 162] width 52 height 18
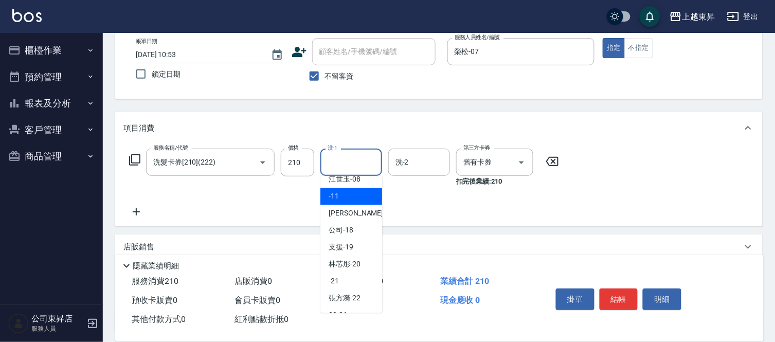
scroll to position [114, 0]
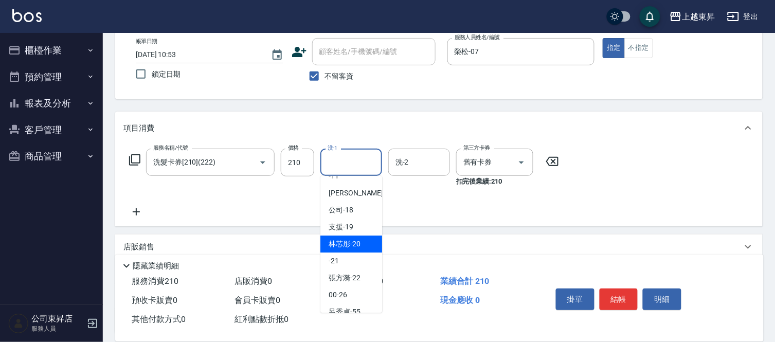
drag, startPoint x: 349, startPoint y: 240, endPoint x: 352, endPoint y: 247, distance: 7.4
click at [348, 242] on span "林芯彤 -20" at bounding box center [345, 244] width 32 height 11
type input "林芯彤-20"
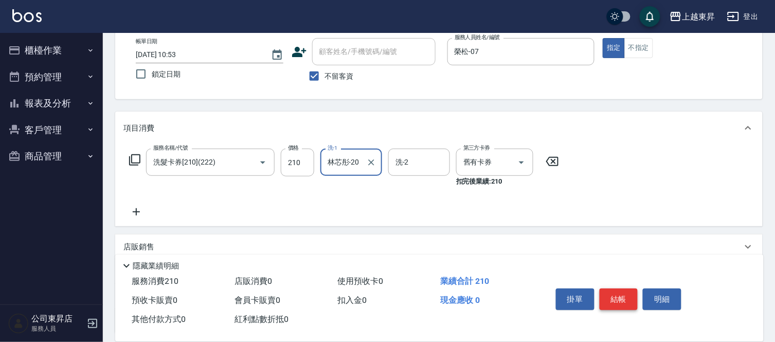
click at [615, 296] on button "結帳" at bounding box center [619, 300] width 39 height 22
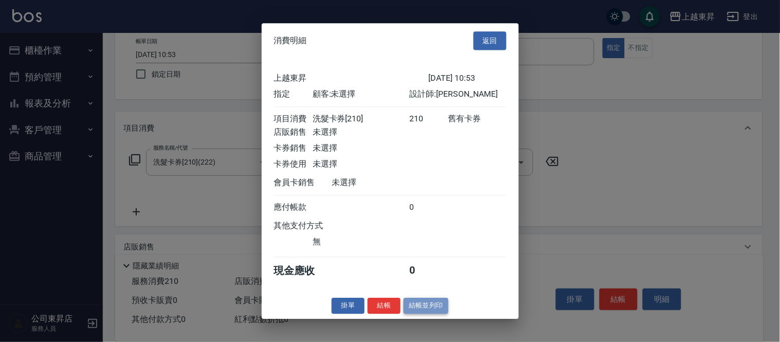
click at [417, 314] on button "結帳並列印" at bounding box center [426, 306] width 45 height 16
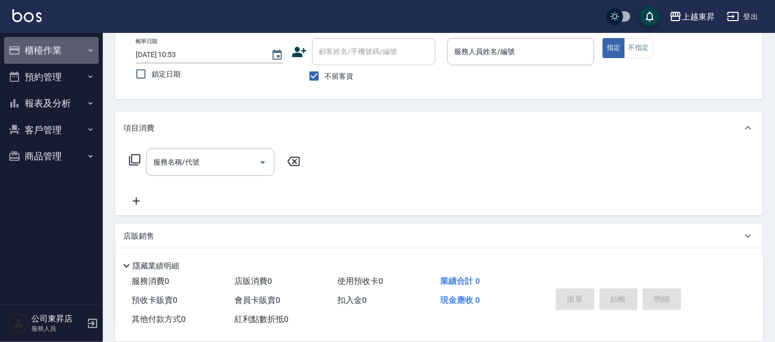
click at [93, 48] on icon "button" at bounding box center [90, 50] width 8 height 8
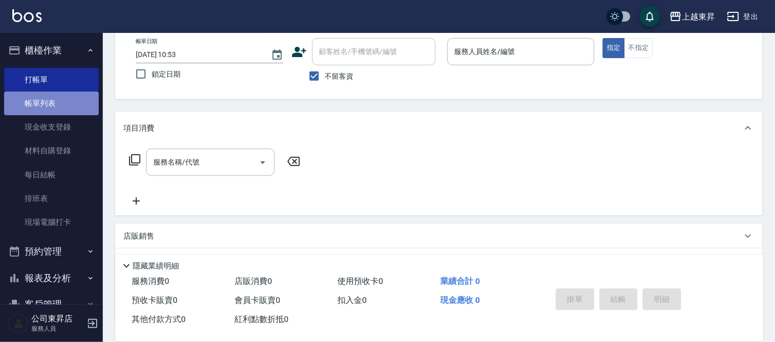
click at [81, 101] on link "帳單列表" at bounding box center [51, 104] width 95 height 24
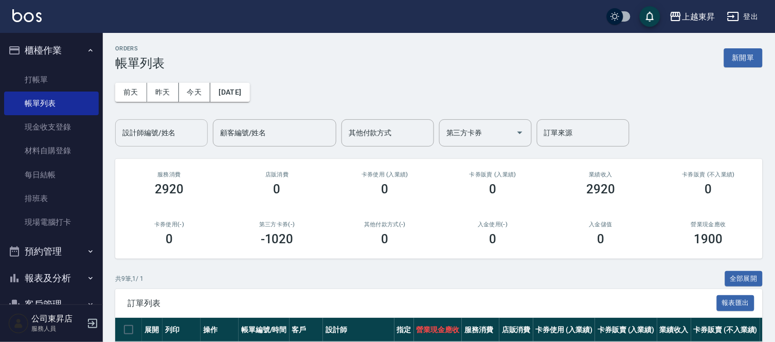
click at [134, 128] on input "設計師編號/姓名" at bounding box center [161, 133] width 83 height 18
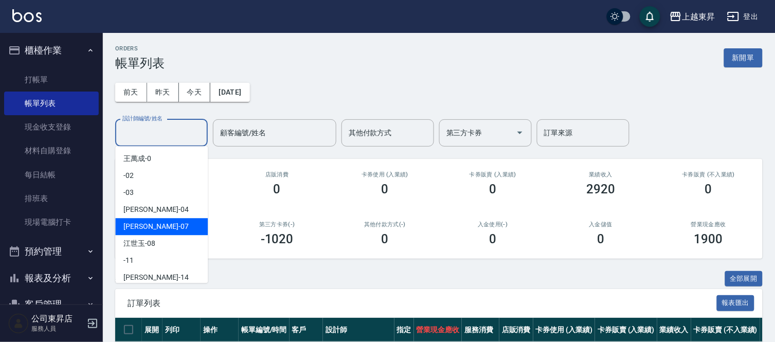
click at [177, 223] on div "榮松 -07" at bounding box center [161, 226] width 93 height 17
type input "榮松-07"
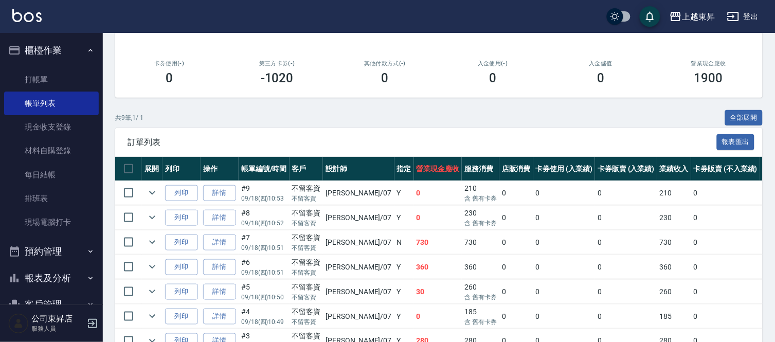
scroll to position [43, 0]
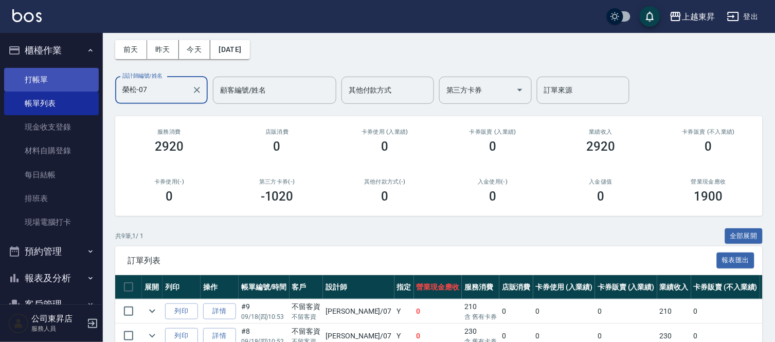
click at [67, 73] on link "打帳單" at bounding box center [51, 80] width 95 height 24
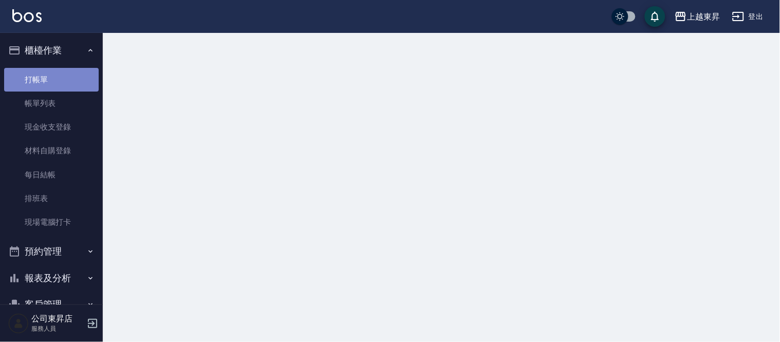
click at [69, 74] on link "打帳單" at bounding box center [51, 80] width 95 height 24
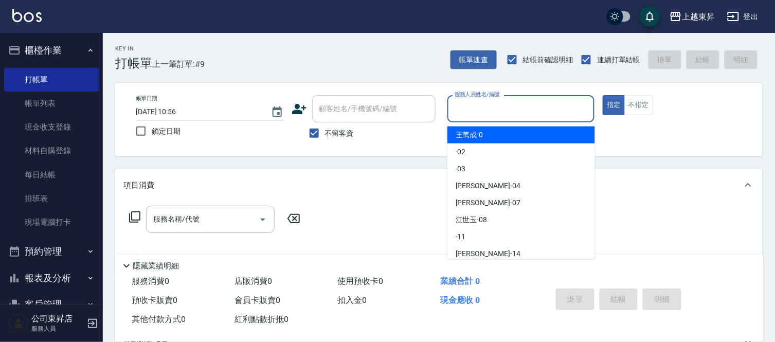
click at [471, 103] on input "服務人員姓名/編號" at bounding box center [521, 109] width 138 height 18
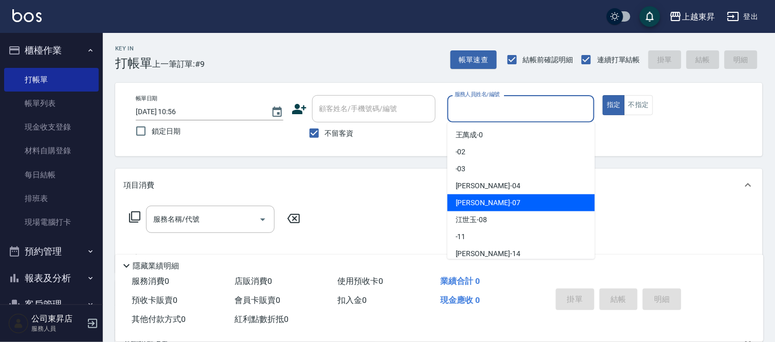
click at [472, 202] on span "榮松 -07" at bounding box center [488, 203] width 65 height 11
type input "榮松-07"
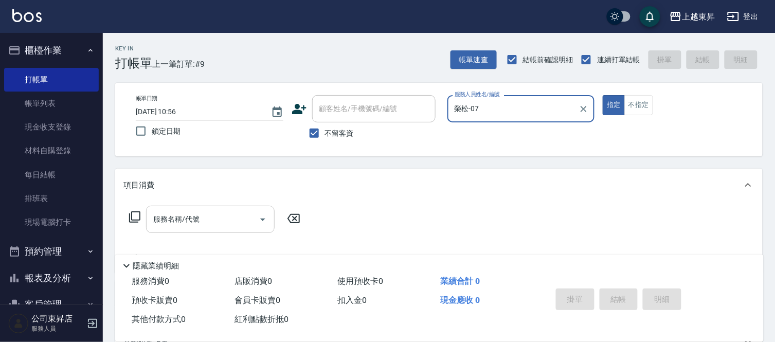
click at [217, 217] on input "服務名稱/代號" at bounding box center [203, 219] width 104 height 18
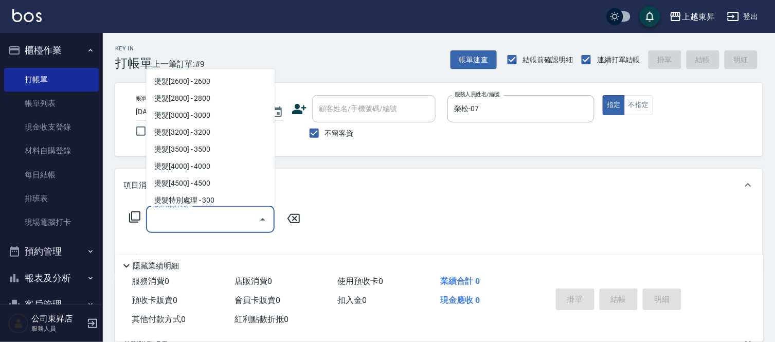
scroll to position [686, 0]
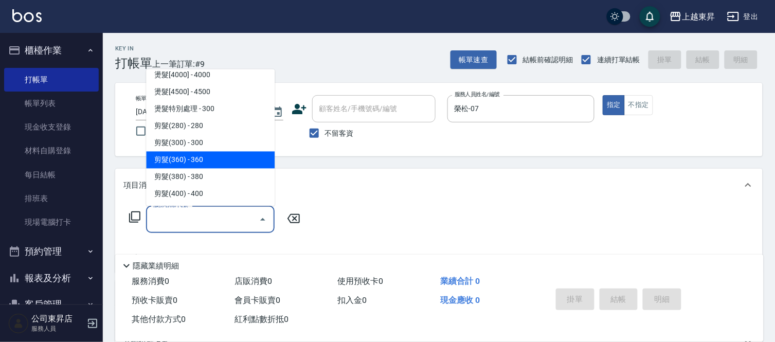
click at [215, 156] on span "剪髮(360) - 360" at bounding box center [210, 160] width 129 height 17
type input "剪髮(360)(403)"
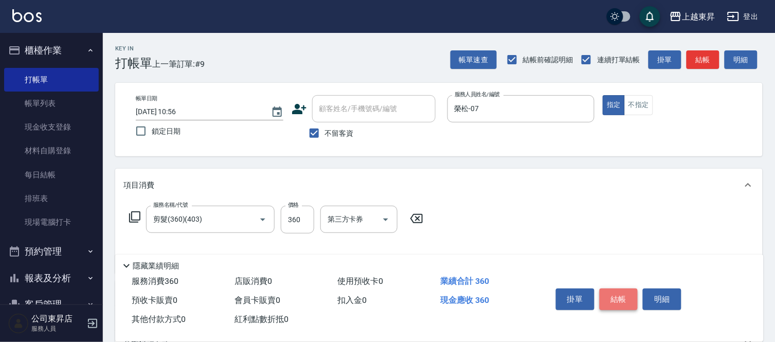
click at [619, 296] on button "結帳" at bounding box center [619, 300] width 39 height 22
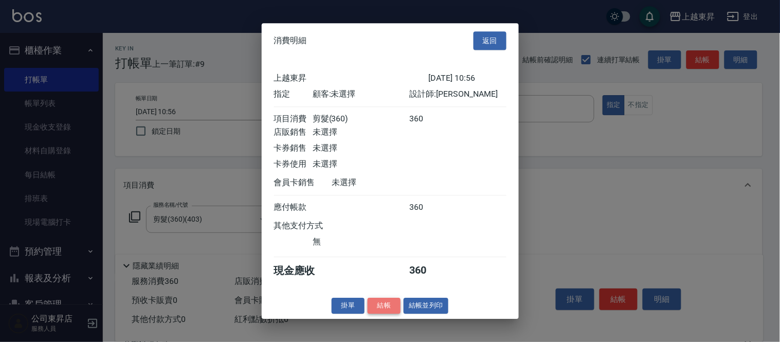
click at [382, 310] on button "結帳" at bounding box center [384, 306] width 33 height 16
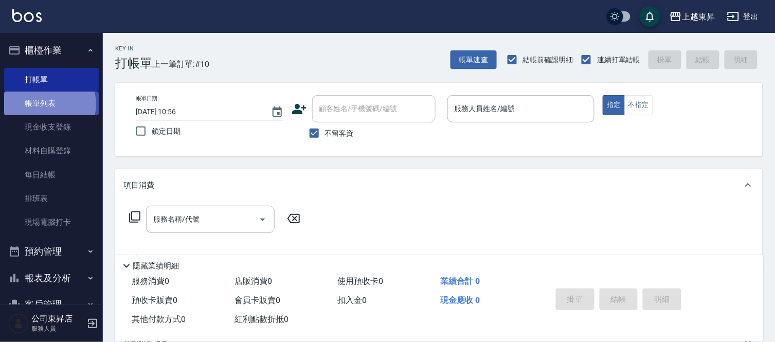
click at [47, 104] on link "帳單列表" at bounding box center [51, 104] width 95 height 24
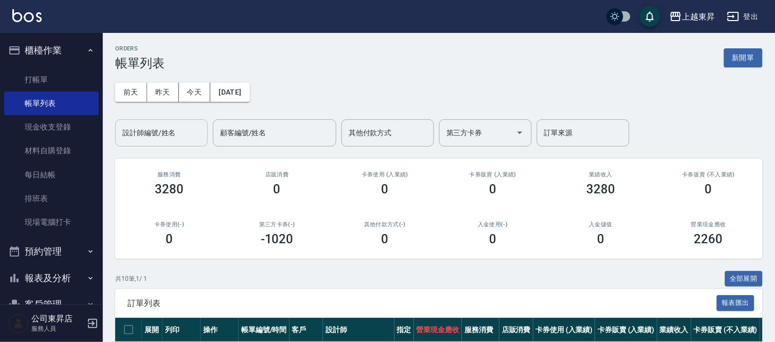
click at [143, 130] on input "設計師編號/姓名" at bounding box center [161, 133] width 83 height 18
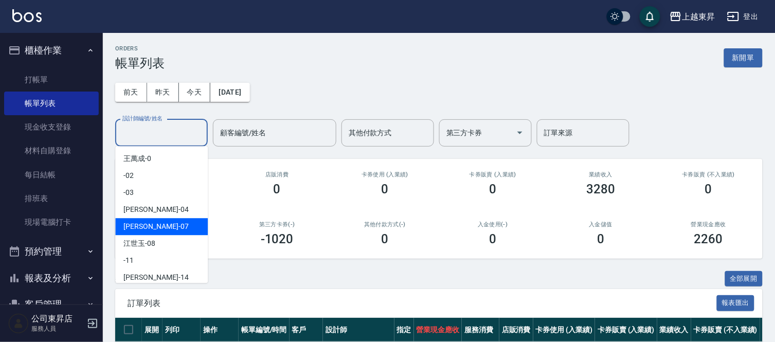
click at [152, 223] on div "榮松 -07" at bounding box center [161, 226] width 93 height 17
type input "榮松-07"
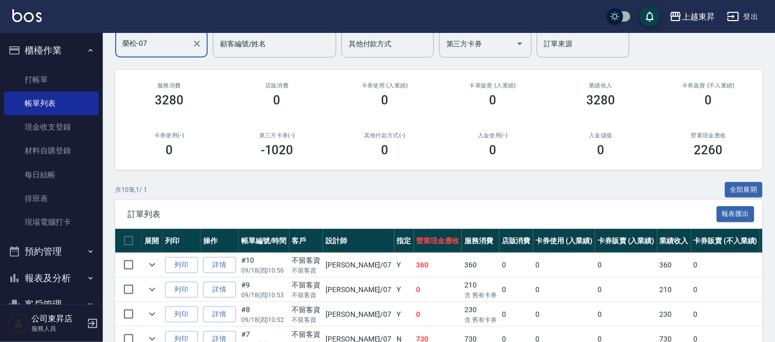
scroll to position [114, 0]
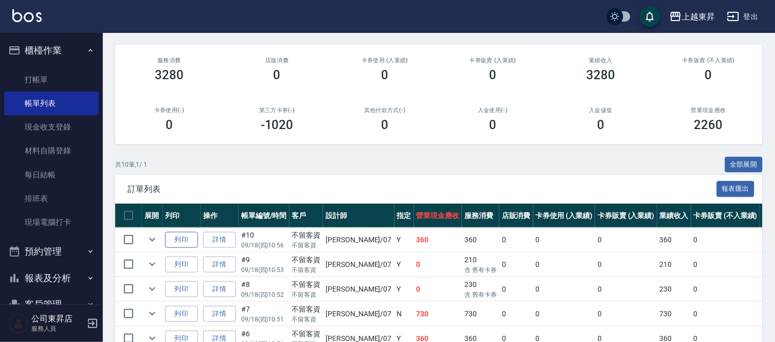
click at [185, 238] on button "列印" at bounding box center [181, 240] width 33 height 16
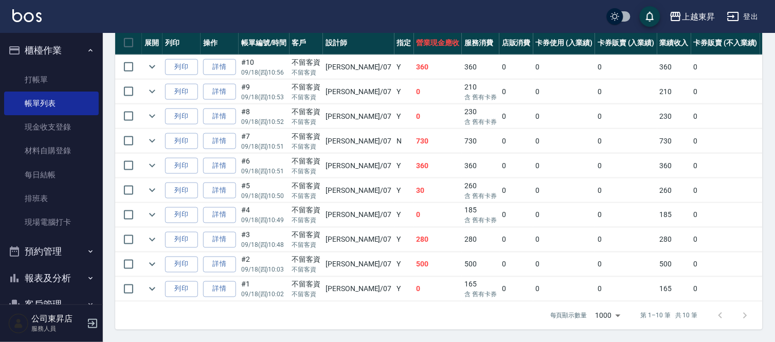
scroll to position [182, 0]
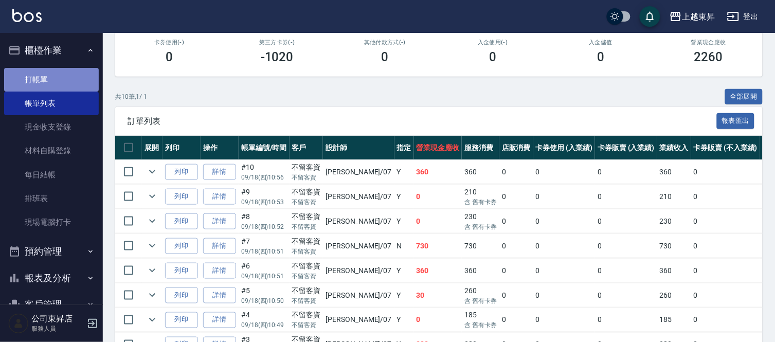
click at [59, 75] on link "打帳單" at bounding box center [51, 80] width 95 height 24
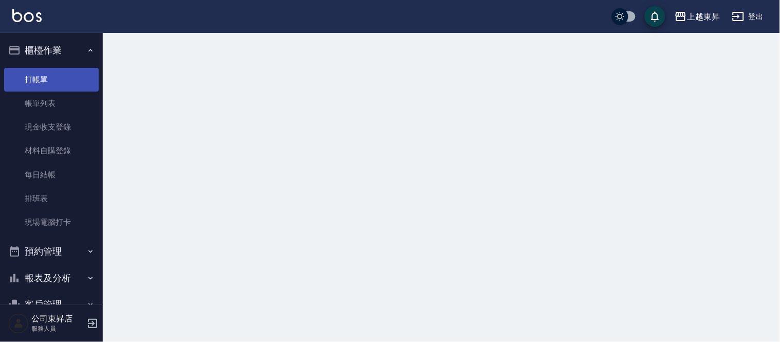
click at [59, 73] on link "打帳單" at bounding box center [51, 80] width 95 height 24
